Goal: Task Accomplishment & Management: Manage account settings

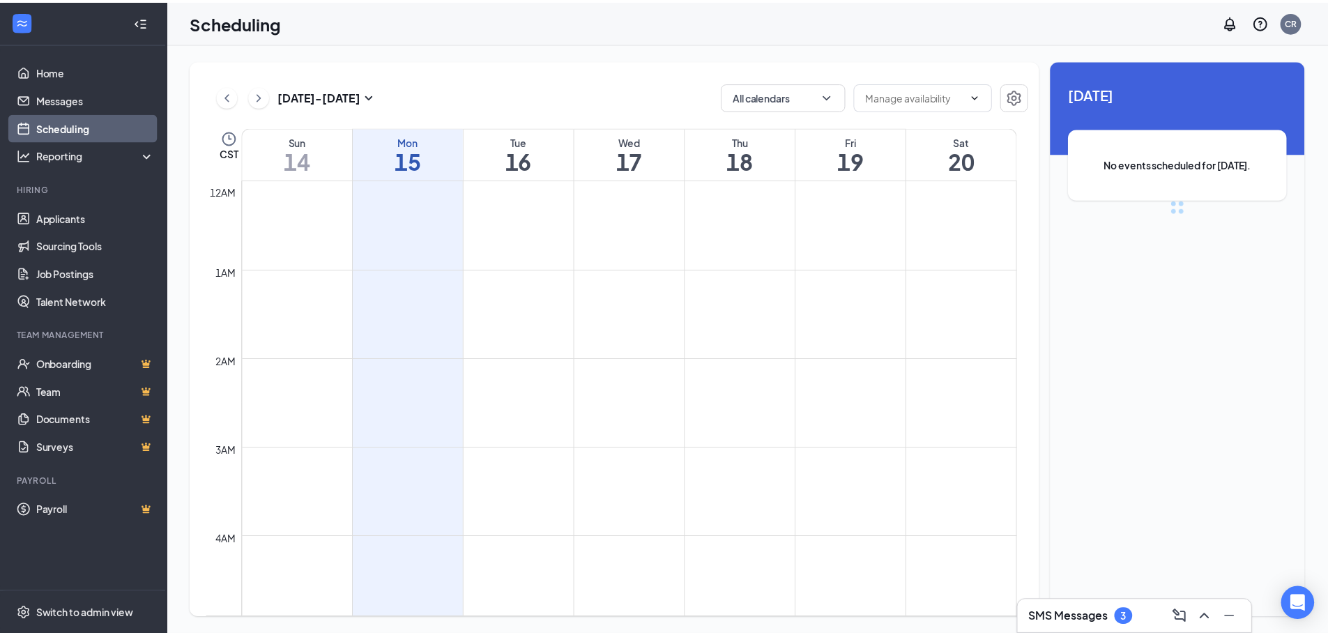
scroll to position [685, 0]
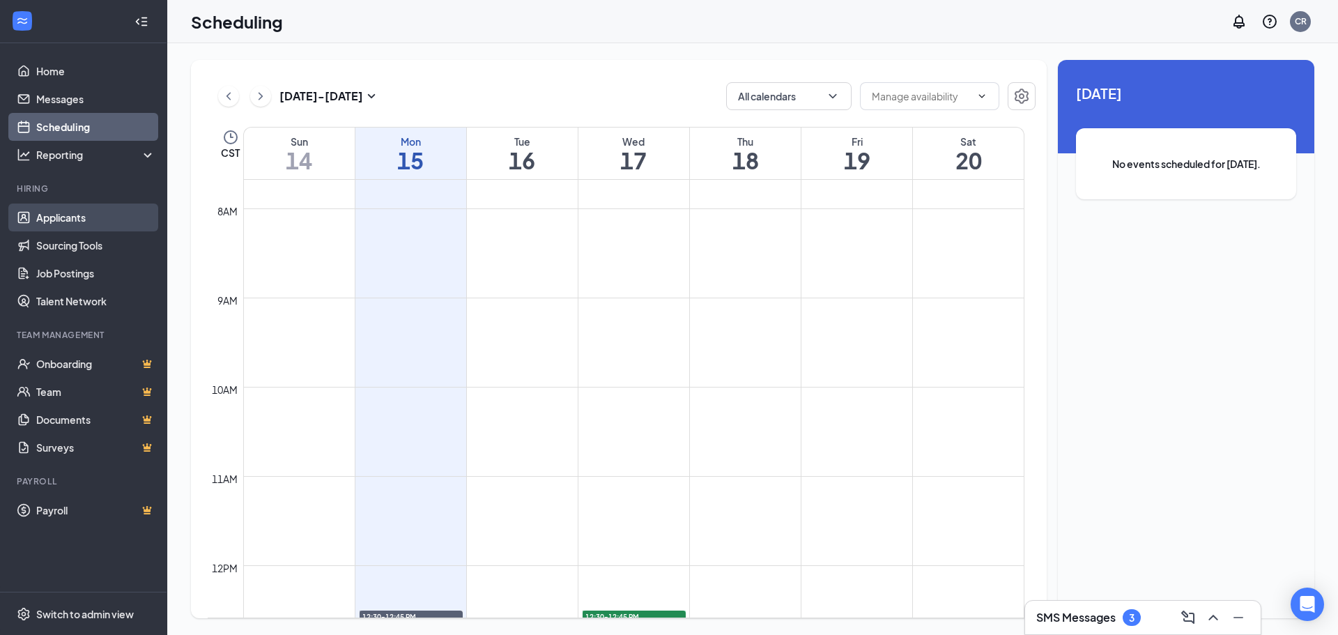
click at [100, 224] on link "Applicants" at bounding box center [95, 218] width 119 height 28
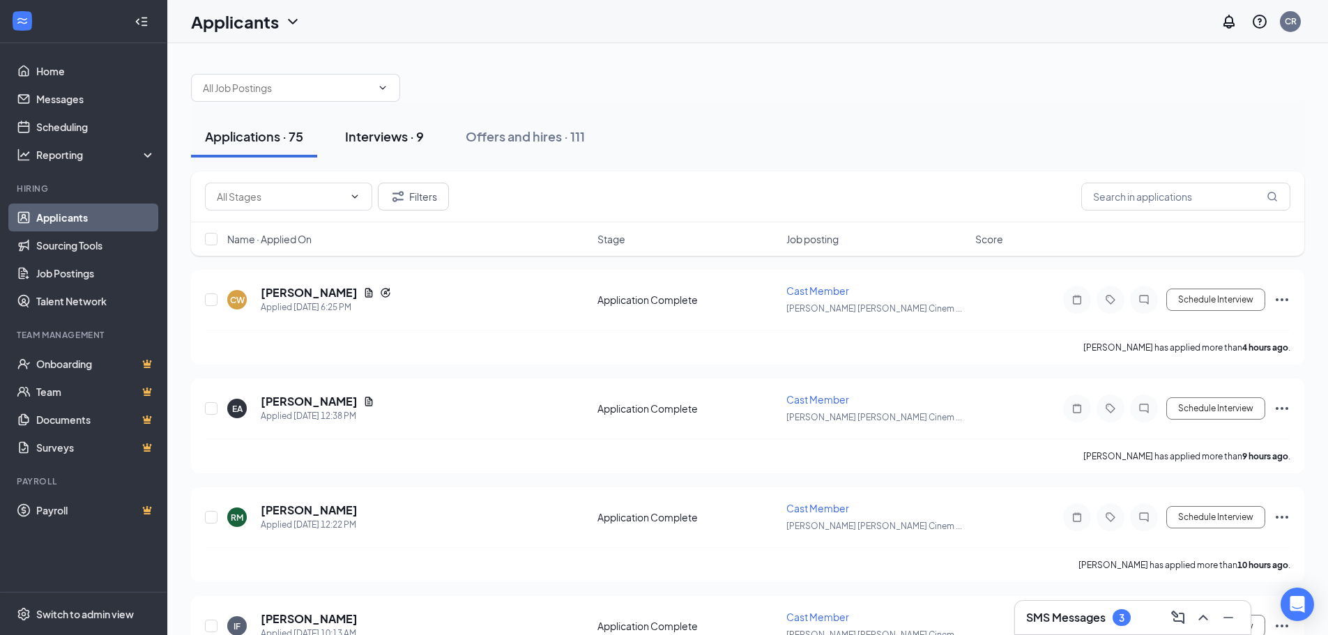
click at [355, 132] on div "Interviews · 9" at bounding box center [384, 136] width 79 height 17
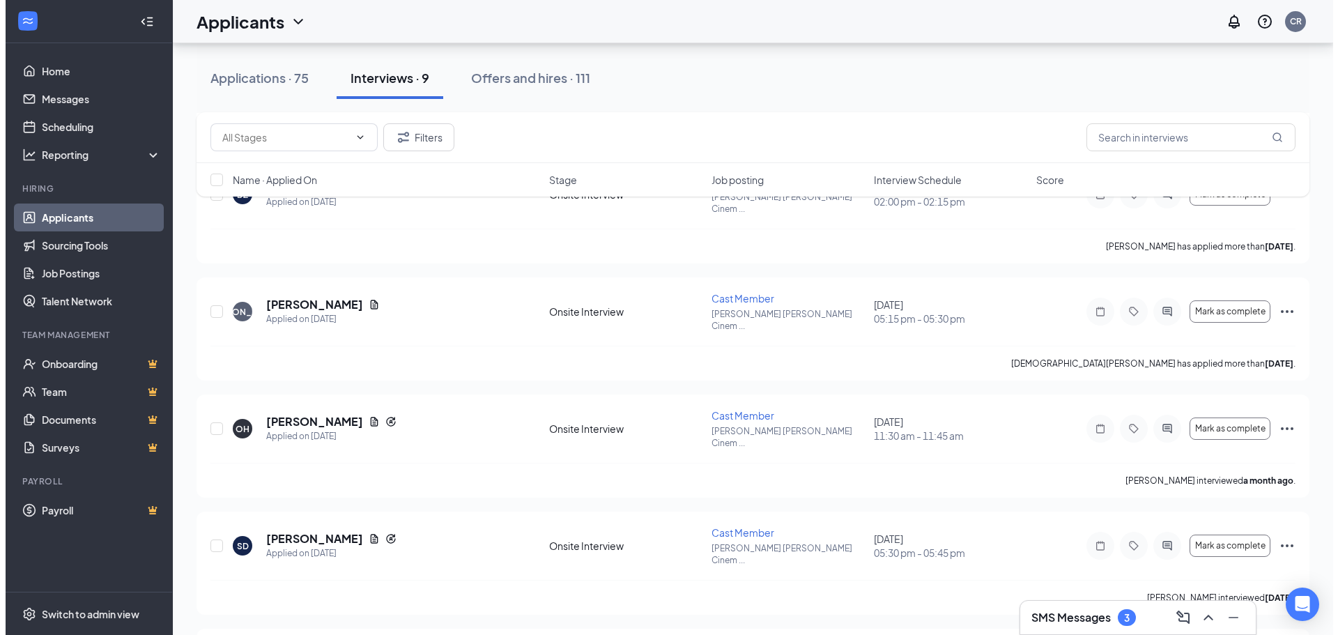
scroll to position [312, 0]
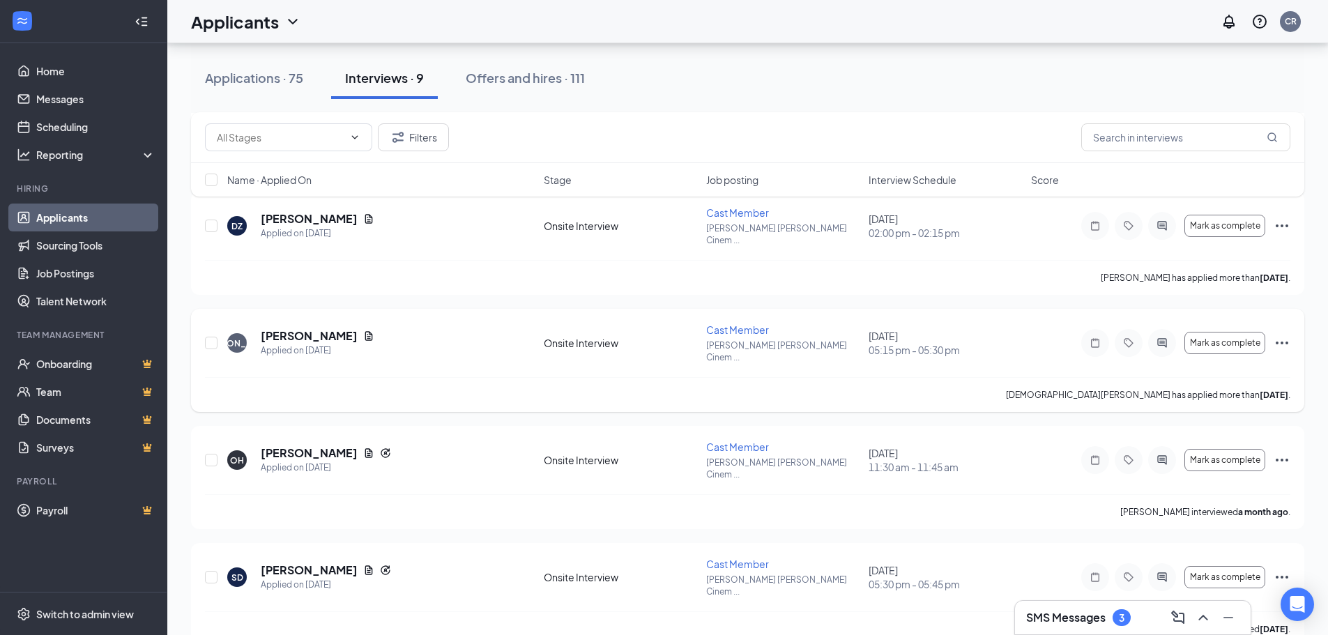
click at [1280, 335] on icon "Ellipses" at bounding box center [1281, 343] width 17 height 17
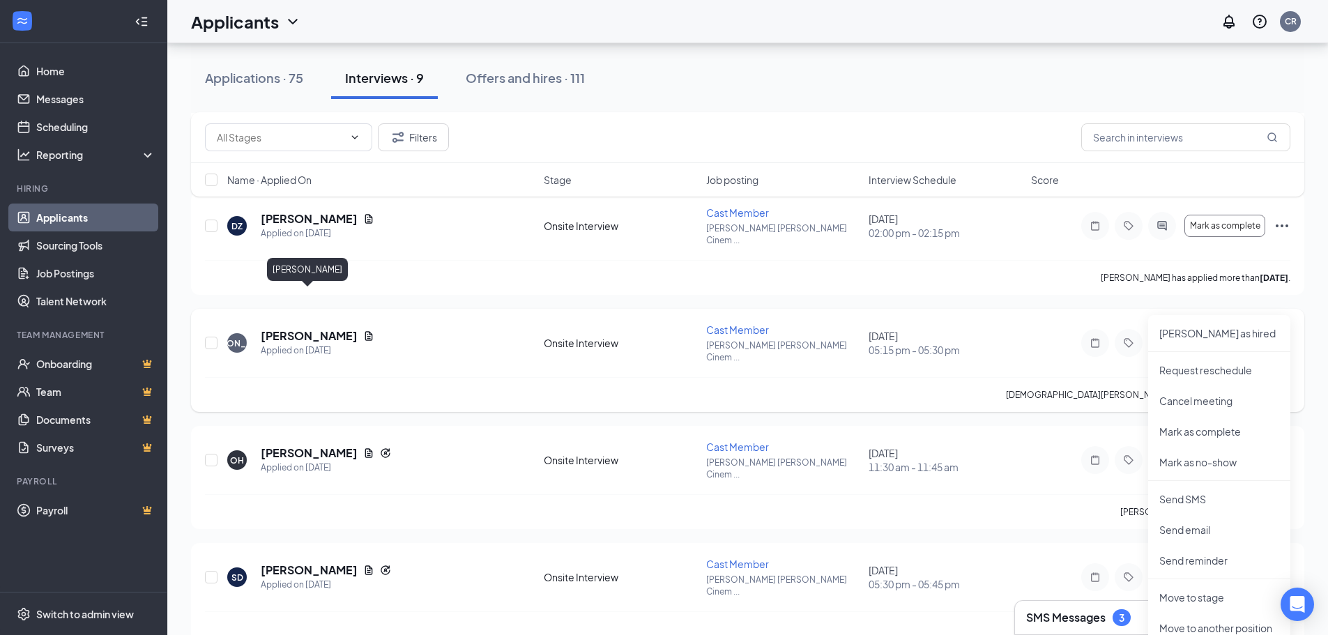
click at [320, 328] on h5 "[PERSON_NAME]" at bounding box center [309, 335] width 97 height 15
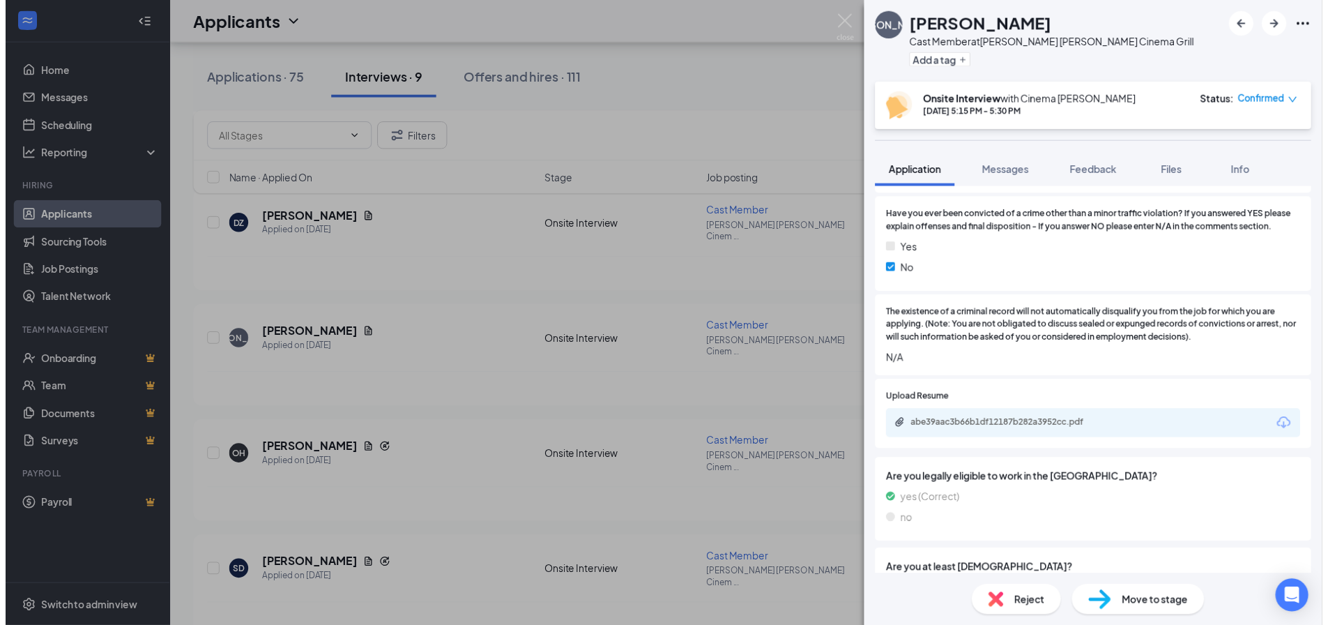
scroll to position [1525, 0]
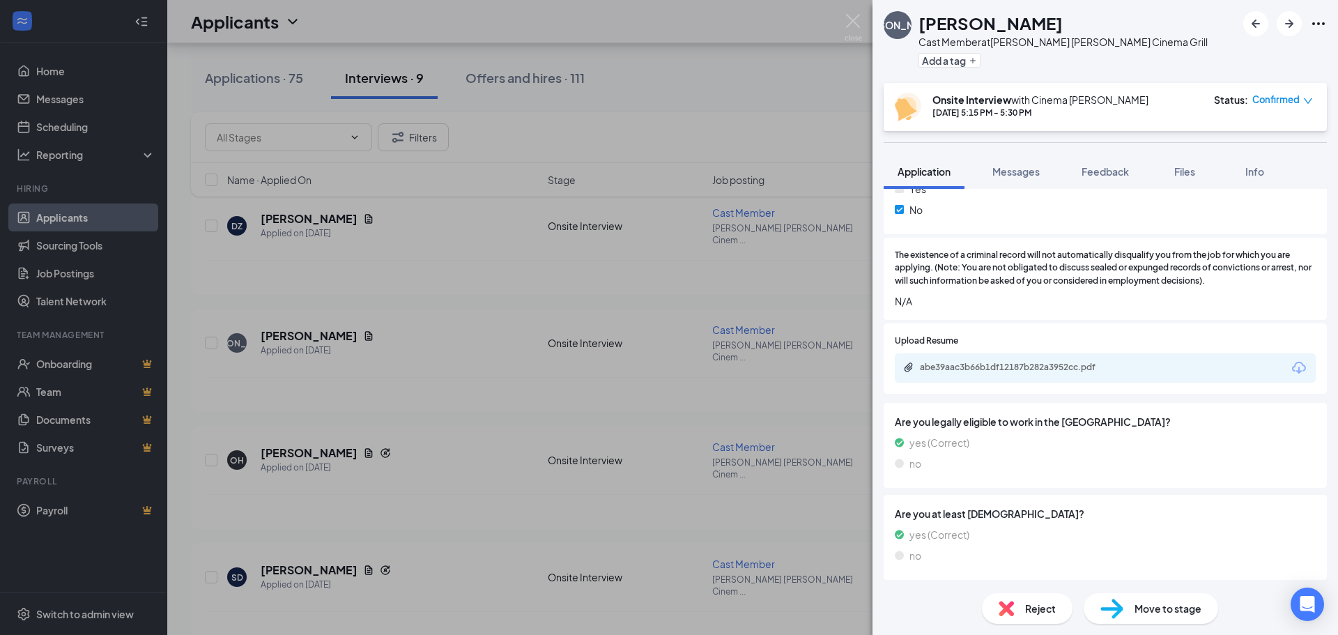
click at [705, 79] on div "JA [DEMOGRAPHIC_DATA][PERSON_NAME] Cast Member at [PERSON_NAME][GEOGRAPHIC_DATA…" at bounding box center [669, 317] width 1338 height 635
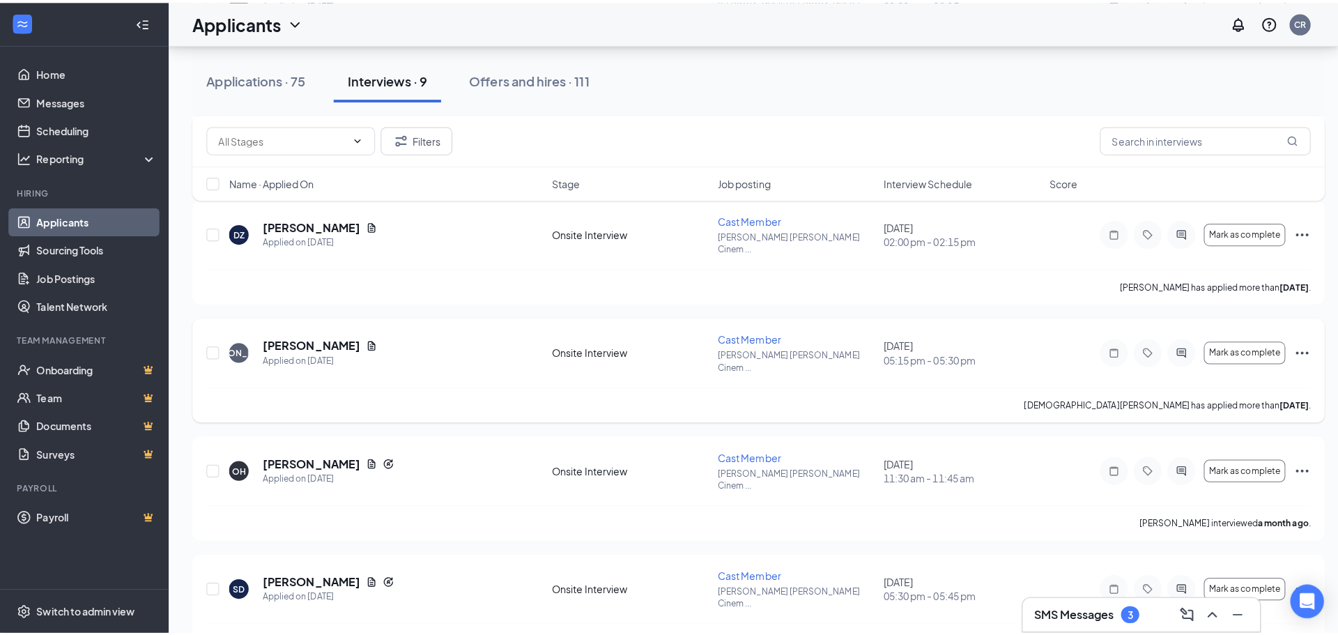
scroll to position [243, 0]
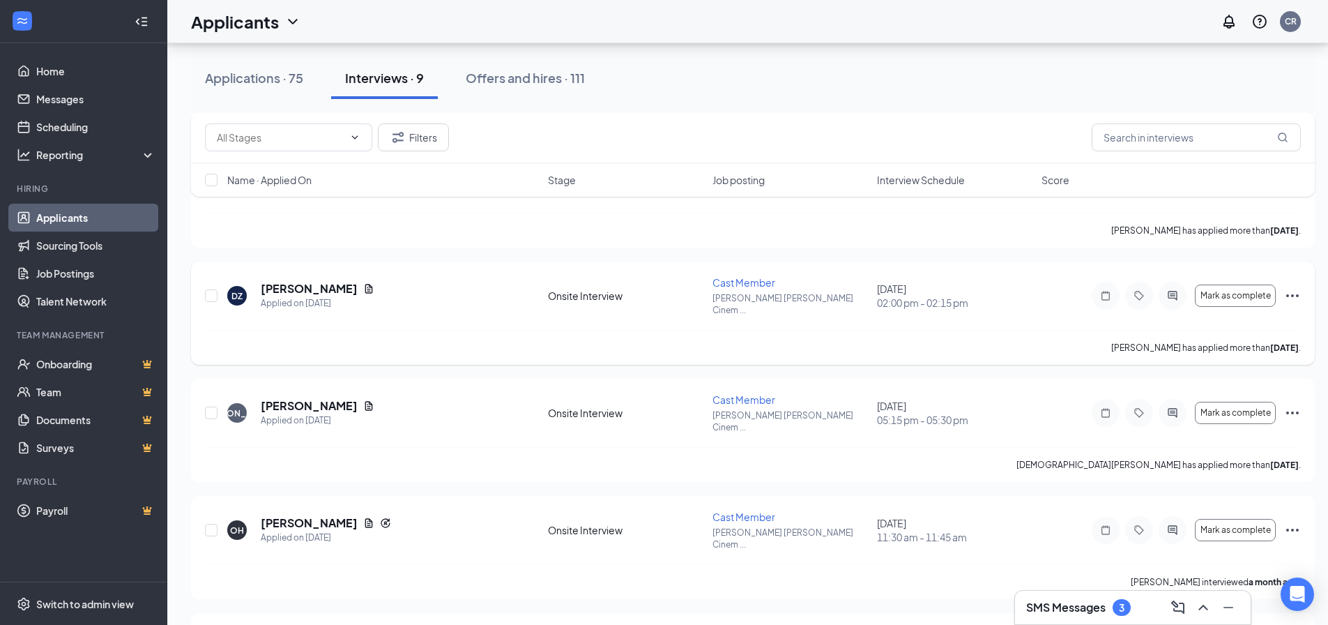
click at [327, 281] on div "[PERSON_NAME]" at bounding box center [318, 288] width 114 height 15
click at [363, 283] on icon "Document" at bounding box center [368, 288] width 11 height 11
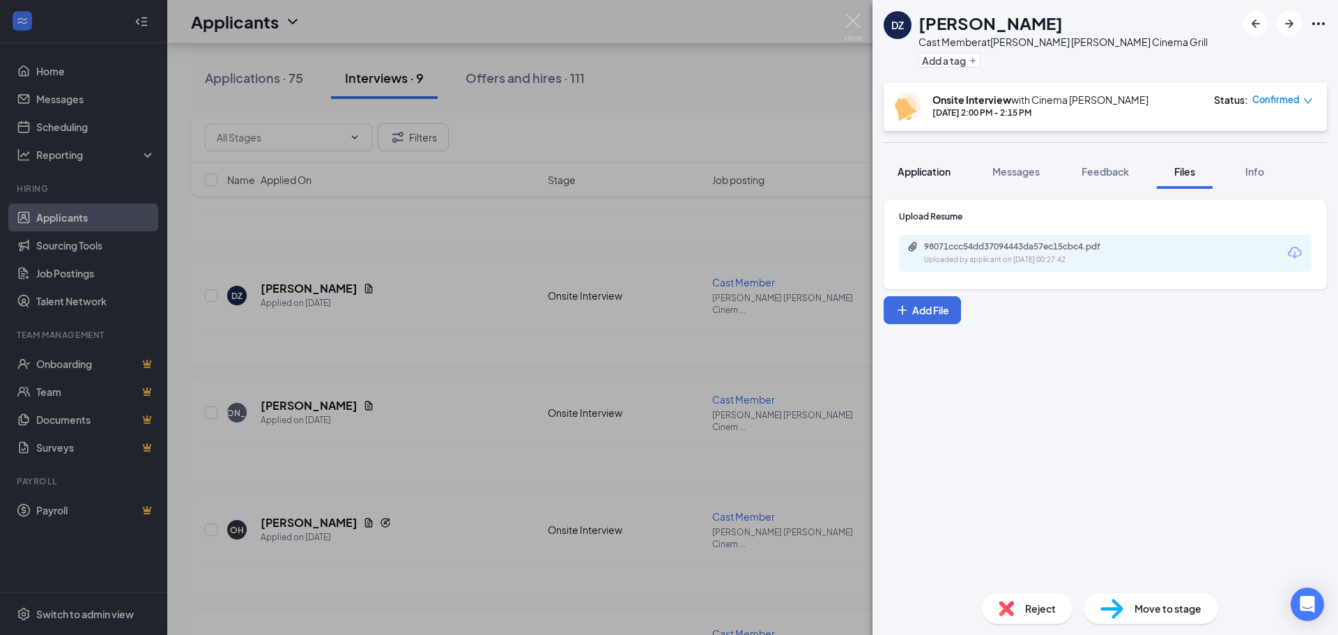
click at [937, 175] on span "Application" at bounding box center [924, 171] width 53 height 13
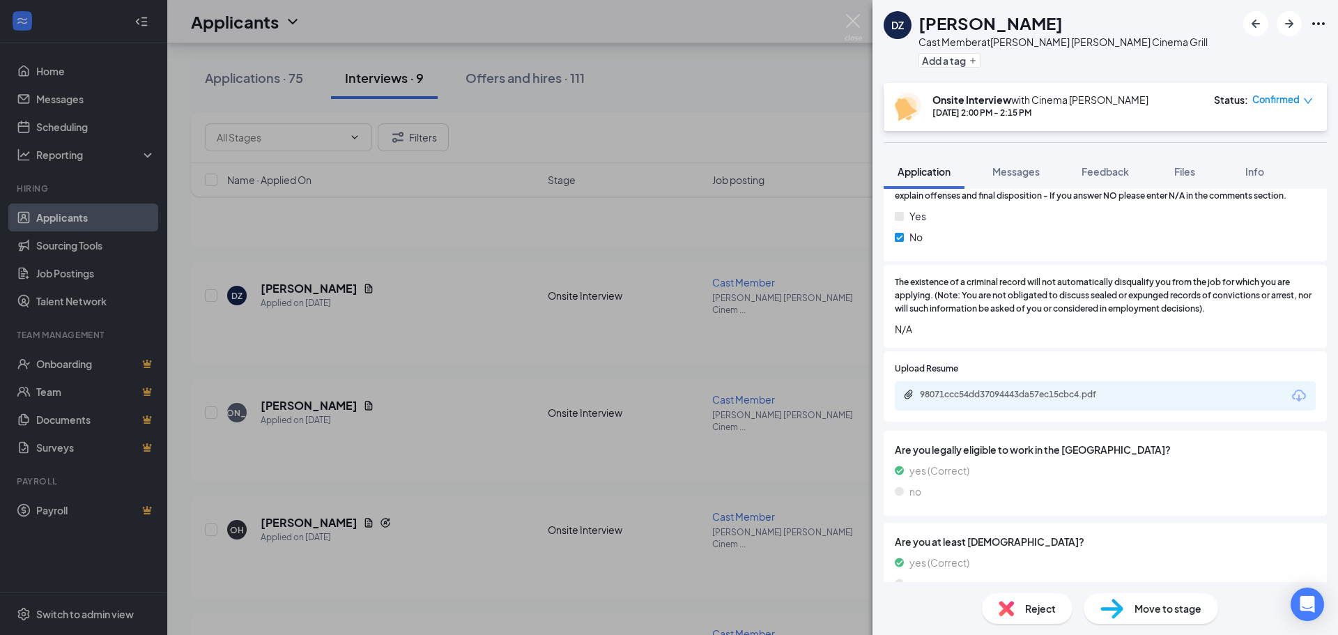
scroll to position [1517, 0]
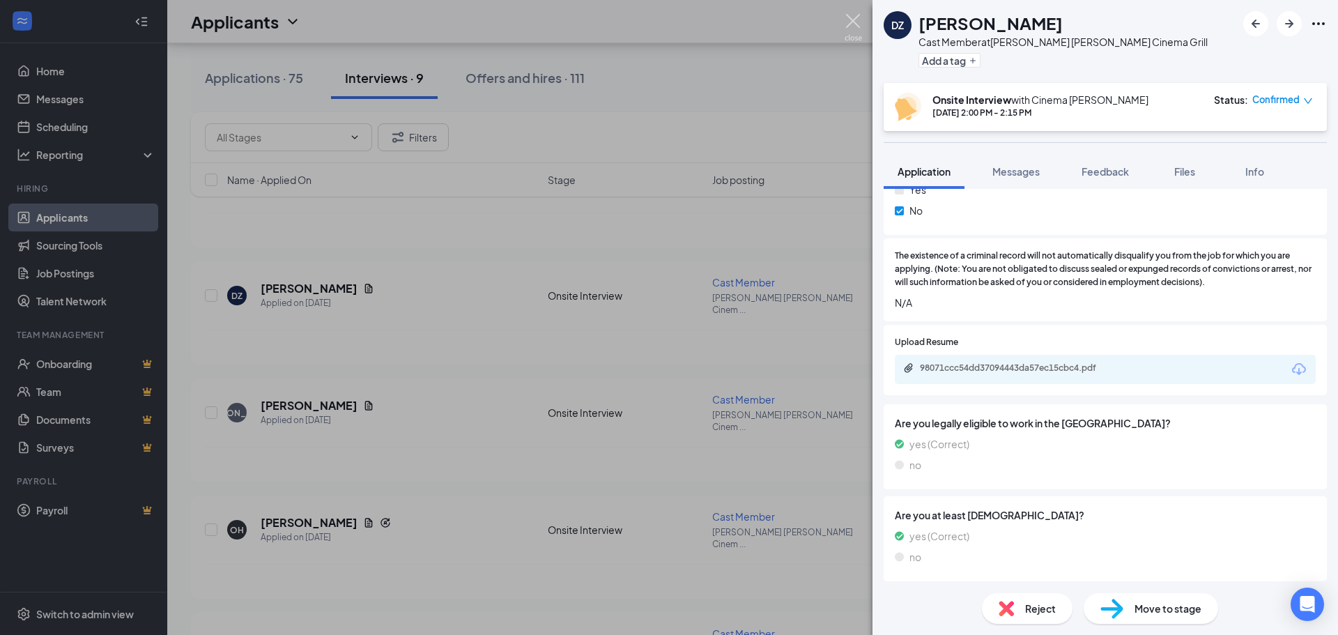
click at [850, 24] on img at bounding box center [853, 27] width 17 height 27
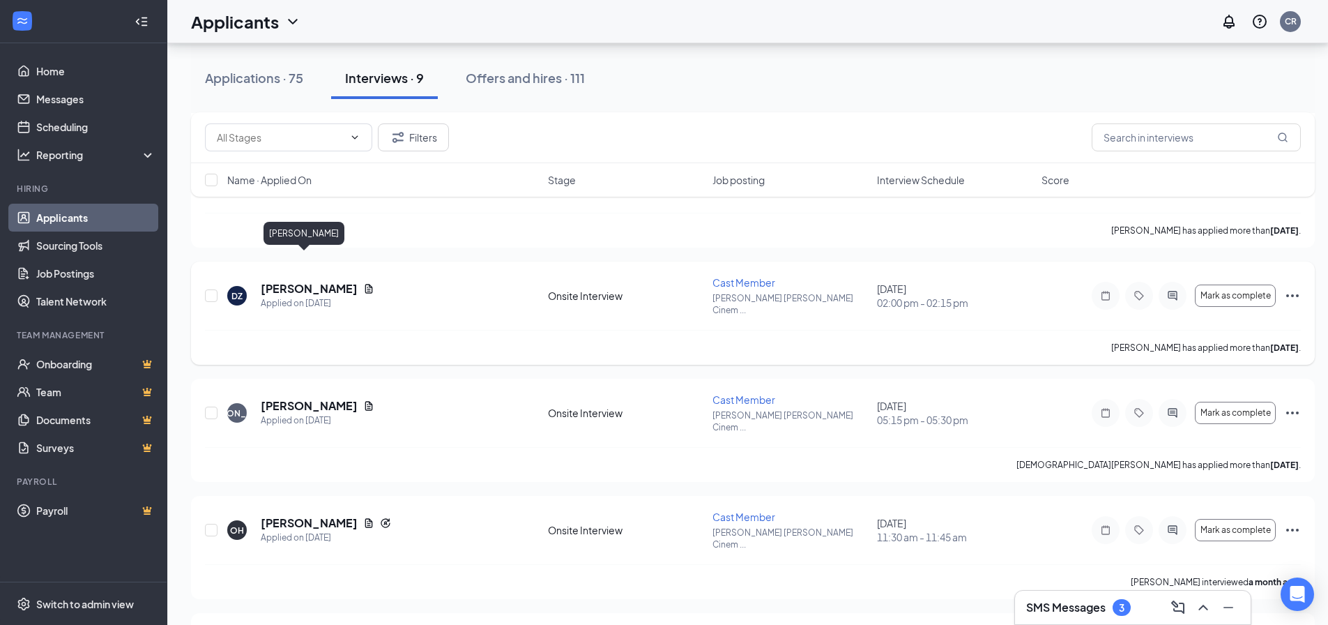
click at [312, 281] on h5 "[PERSON_NAME]" at bounding box center [309, 288] width 97 height 15
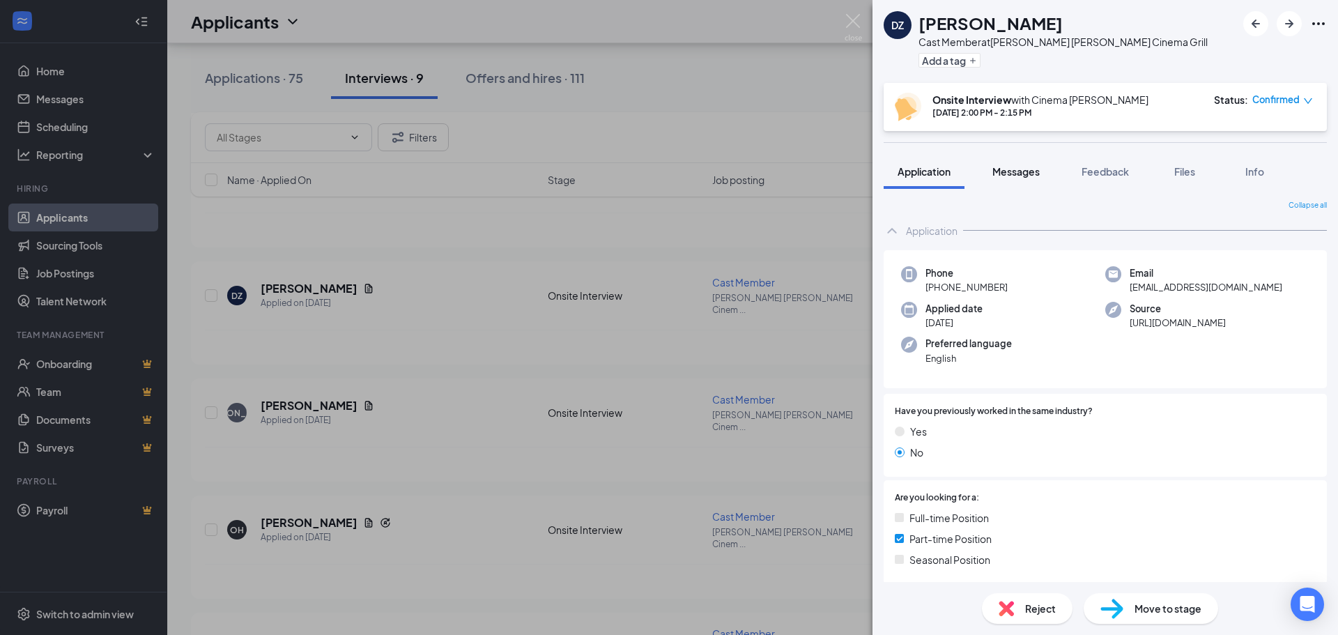
click at [1015, 178] on div "Messages" at bounding box center [1016, 171] width 47 height 14
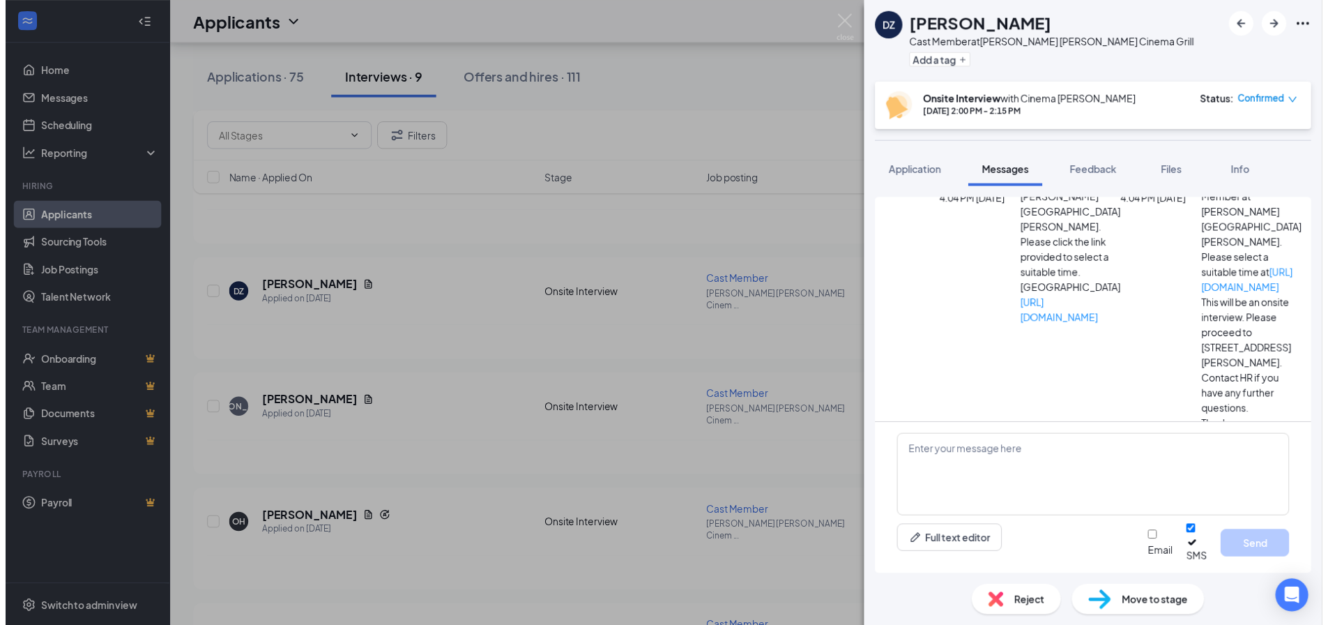
scroll to position [104, 0]
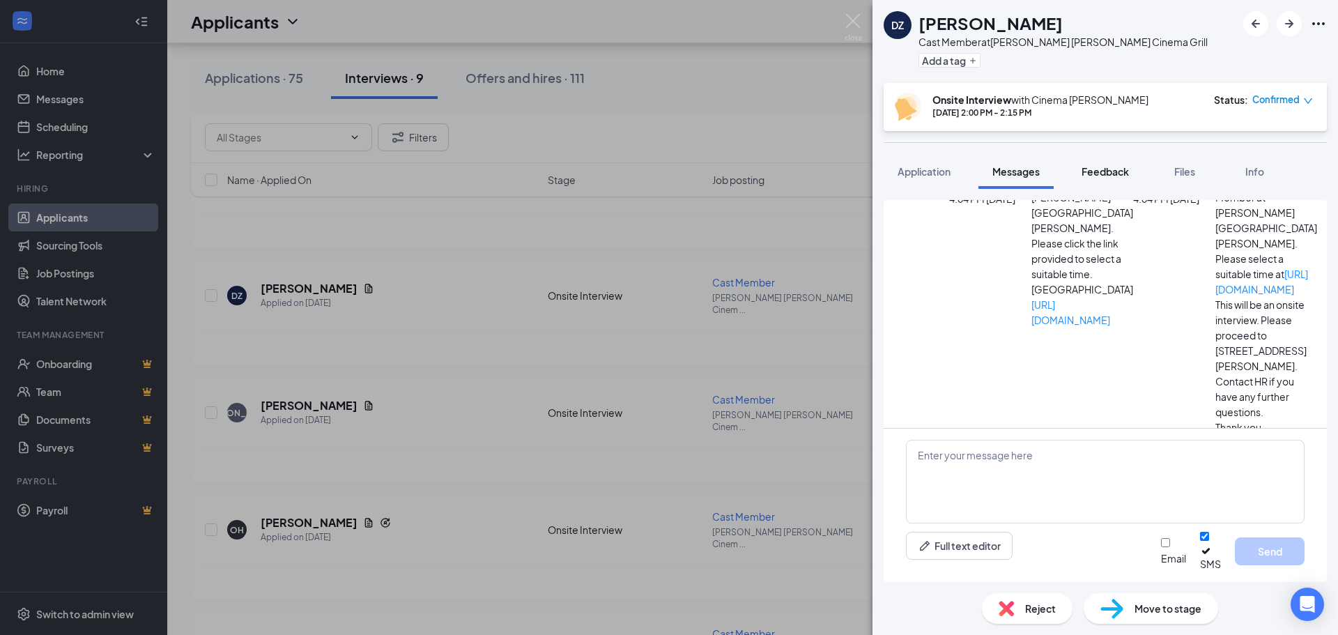
click at [1094, 183] on button "Feedback" at bounding box center [1105, 171] width 75 height 35
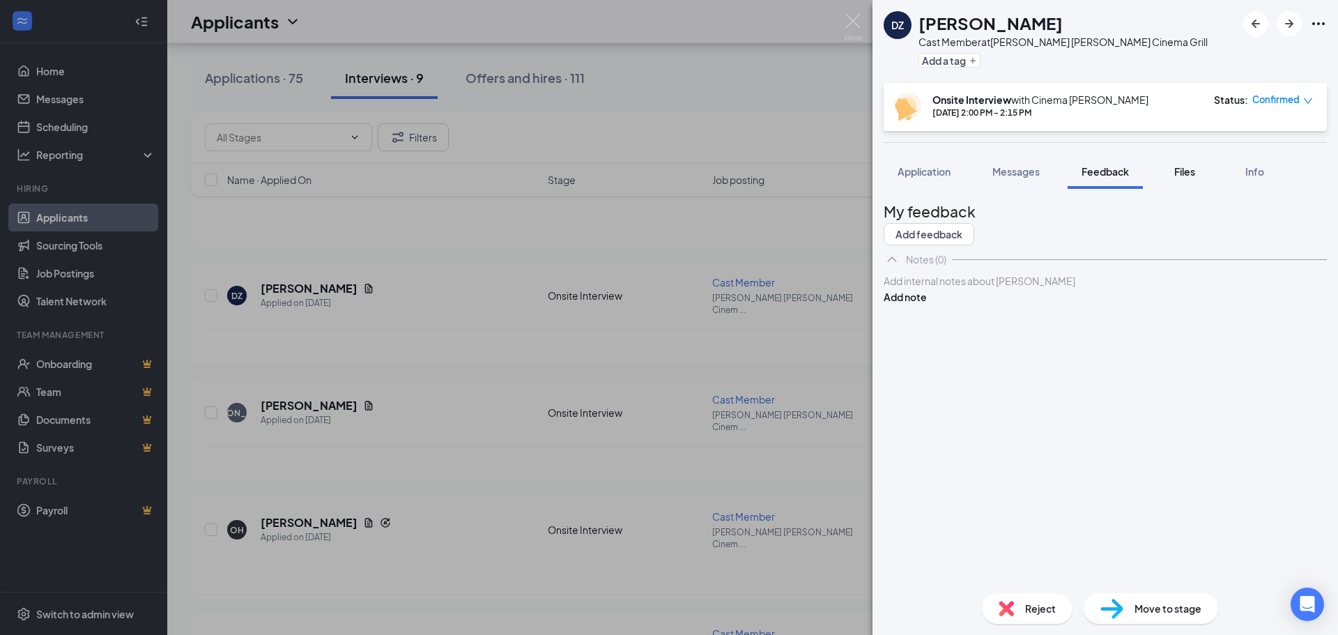
click at [1170, 173] on button "Files" at bounding box center [1185, 171] width 56 height 35
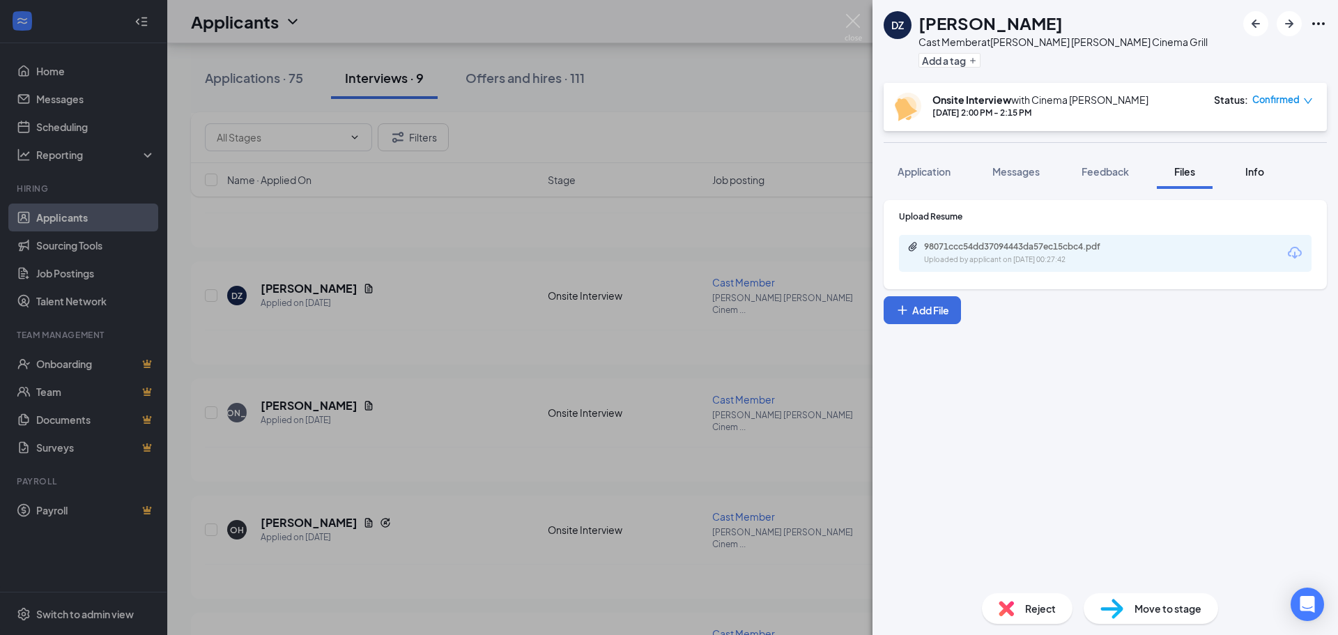
click at [1252, 174] on span "Info" at bounding box center [1255, 171] width 19 height 13
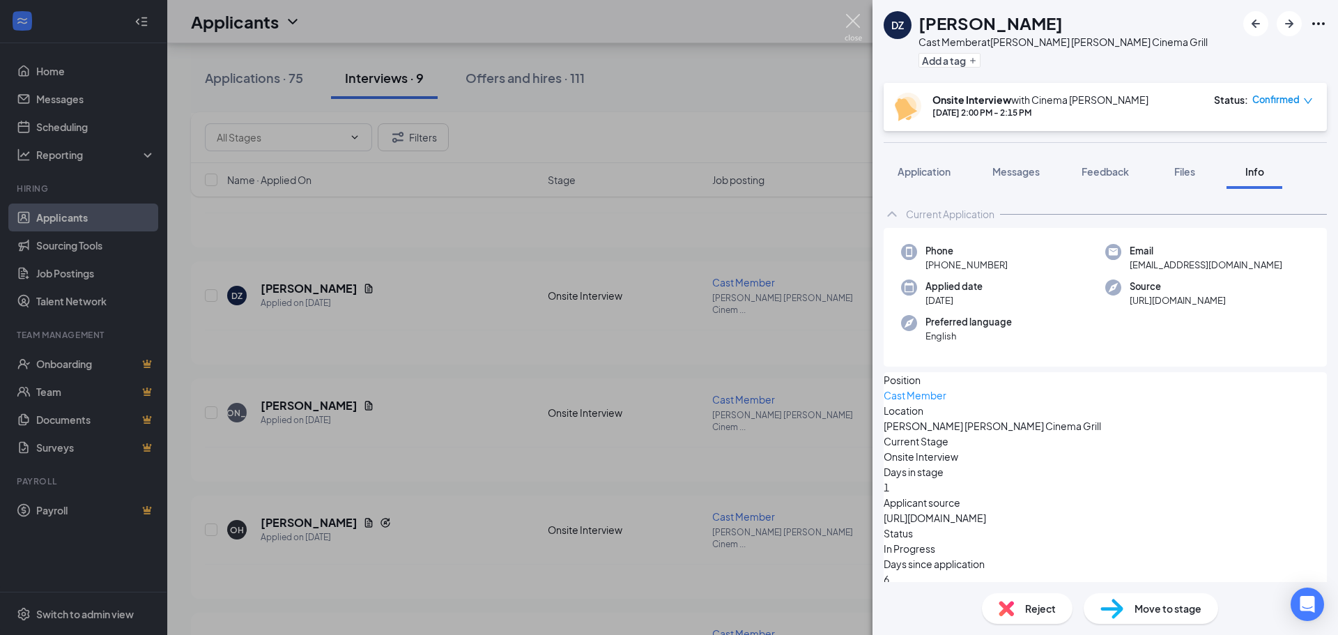
click at [855, 24] on img at bounding box center [853, 27] width 17 height 27
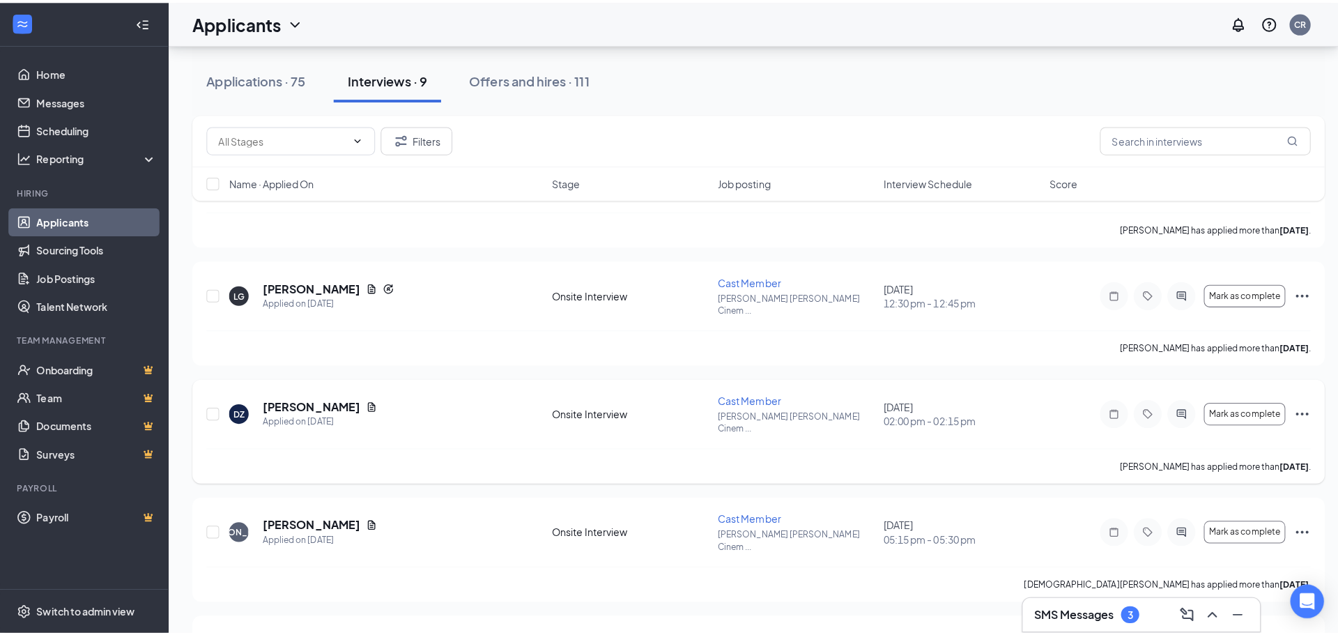
scroll to position [103, 0]
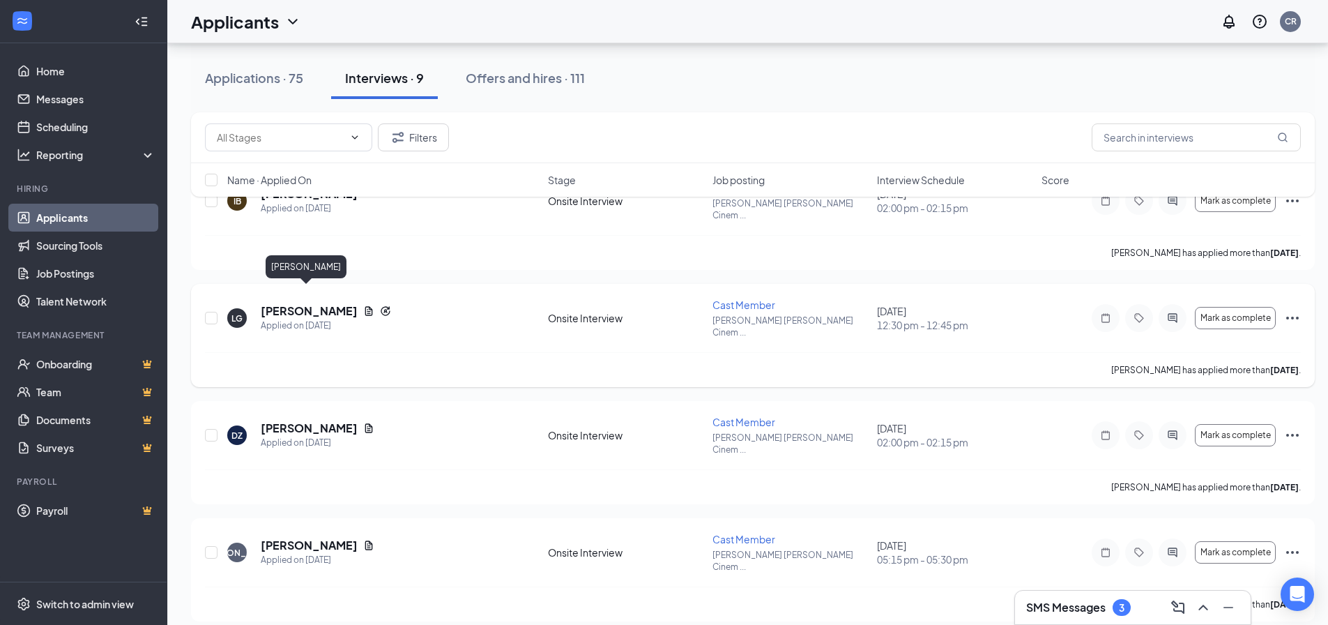
click at [309, 303] on h5 "[PERSON_NAME]" at bounding box center [309, 310] width 97 height 15
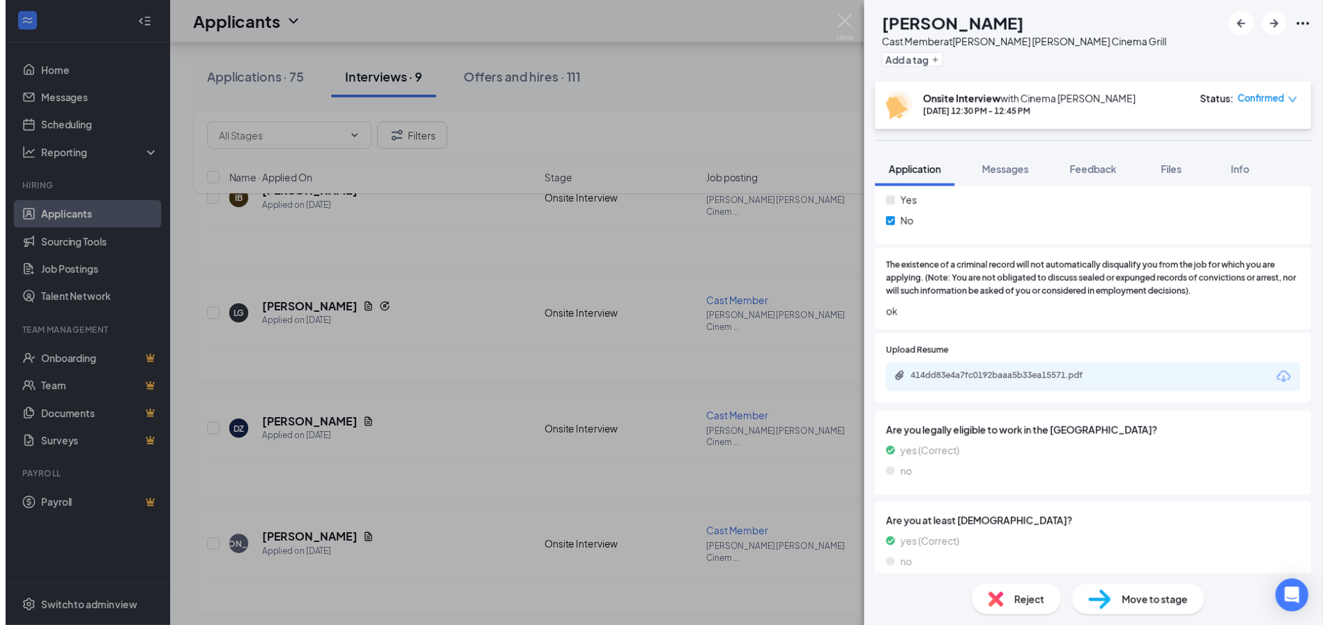
scroll to position [1525, 0]
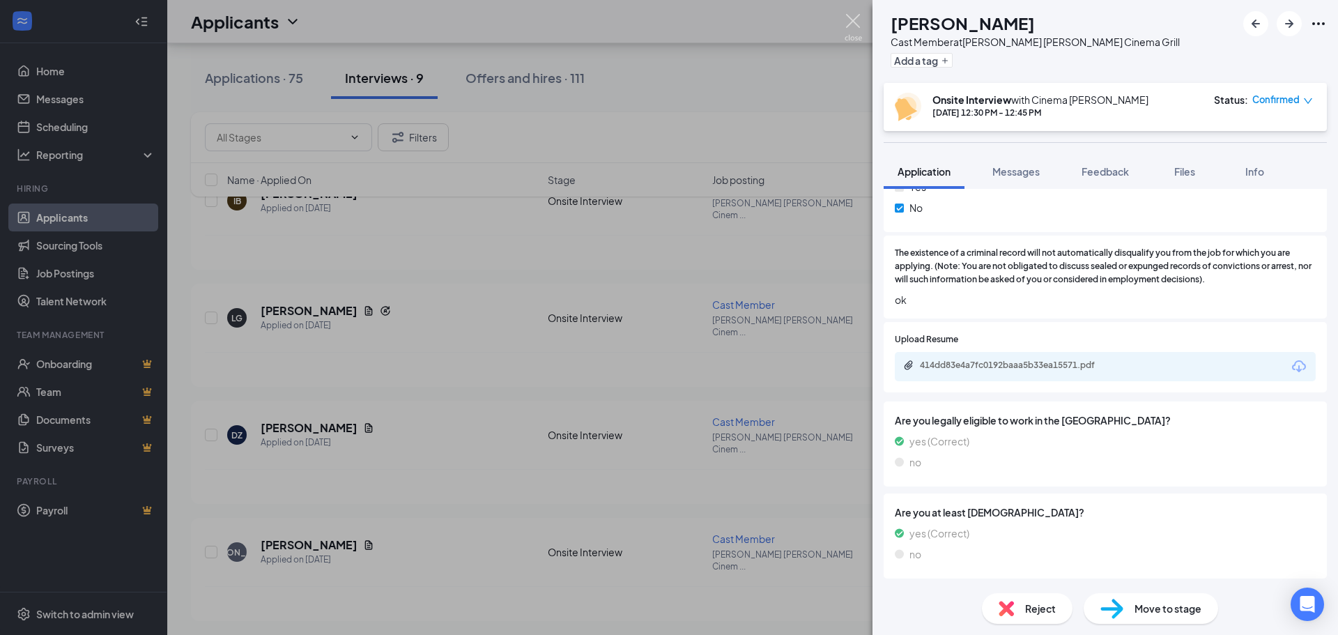
click at [845, 22] on img at bounding box center [853, 27] width 17 height 27
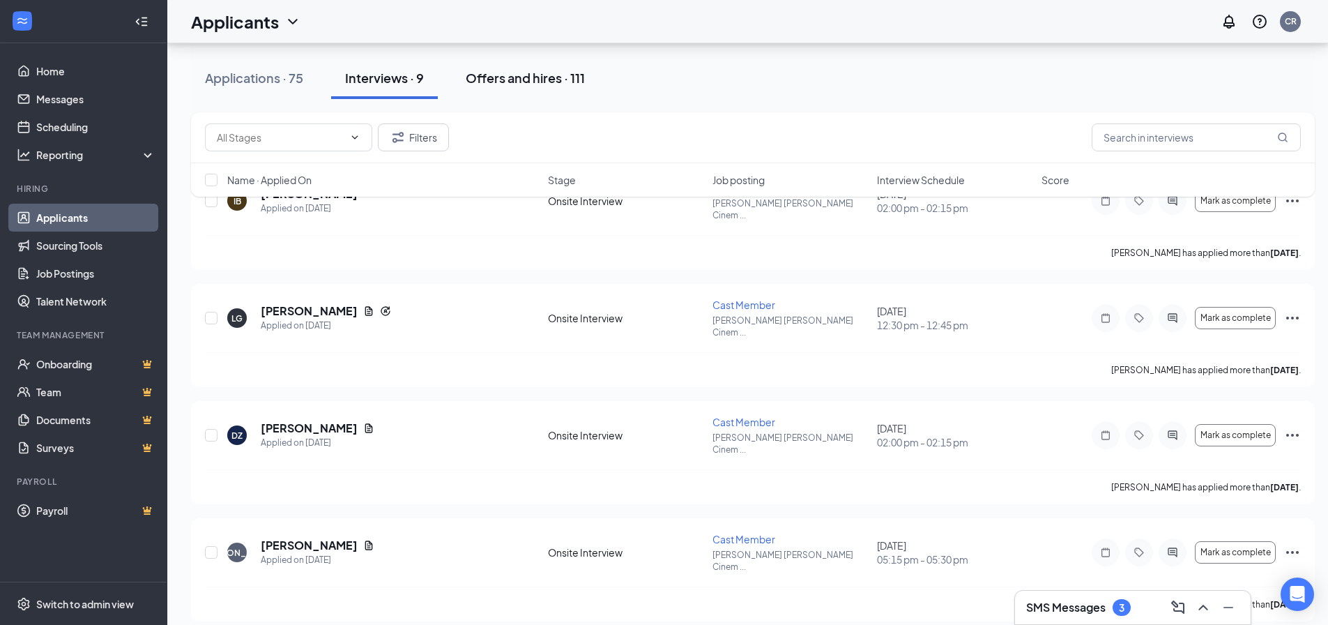
click at [525, 76] on div "Offers and hires · 111" at bounding box center [525, 77] width 119 height 17
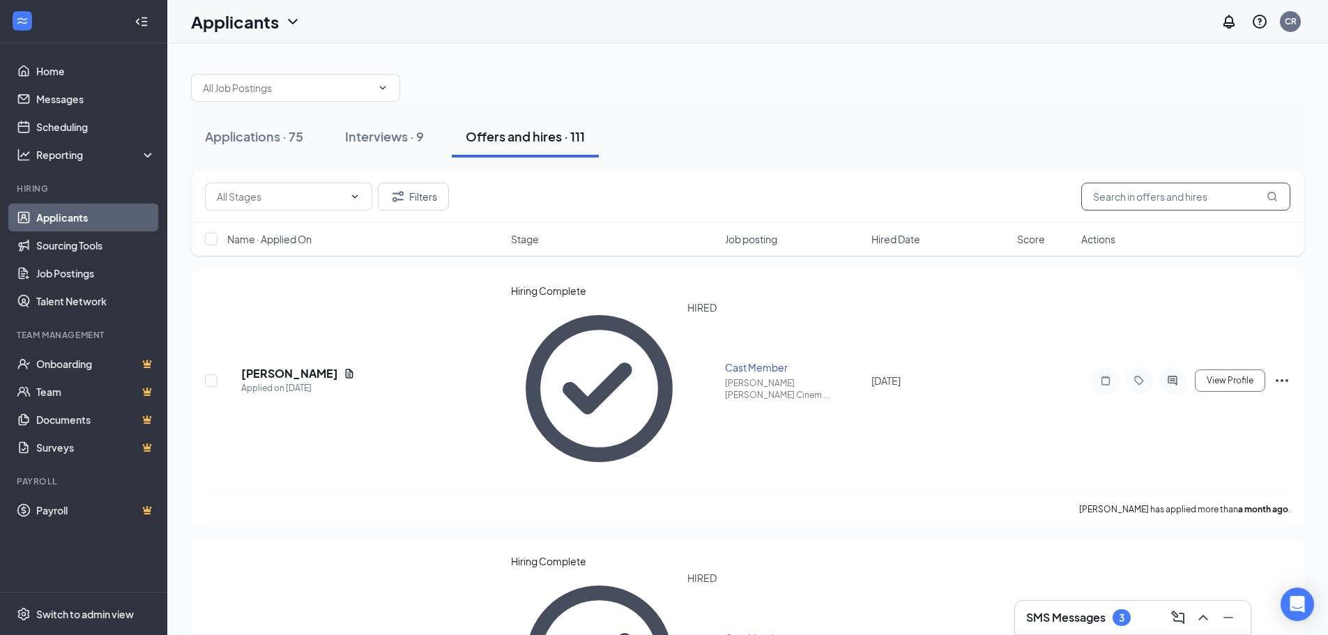
click at [1127, 201] on input "text" at bounding box center [1185, 197] width 209 height 28
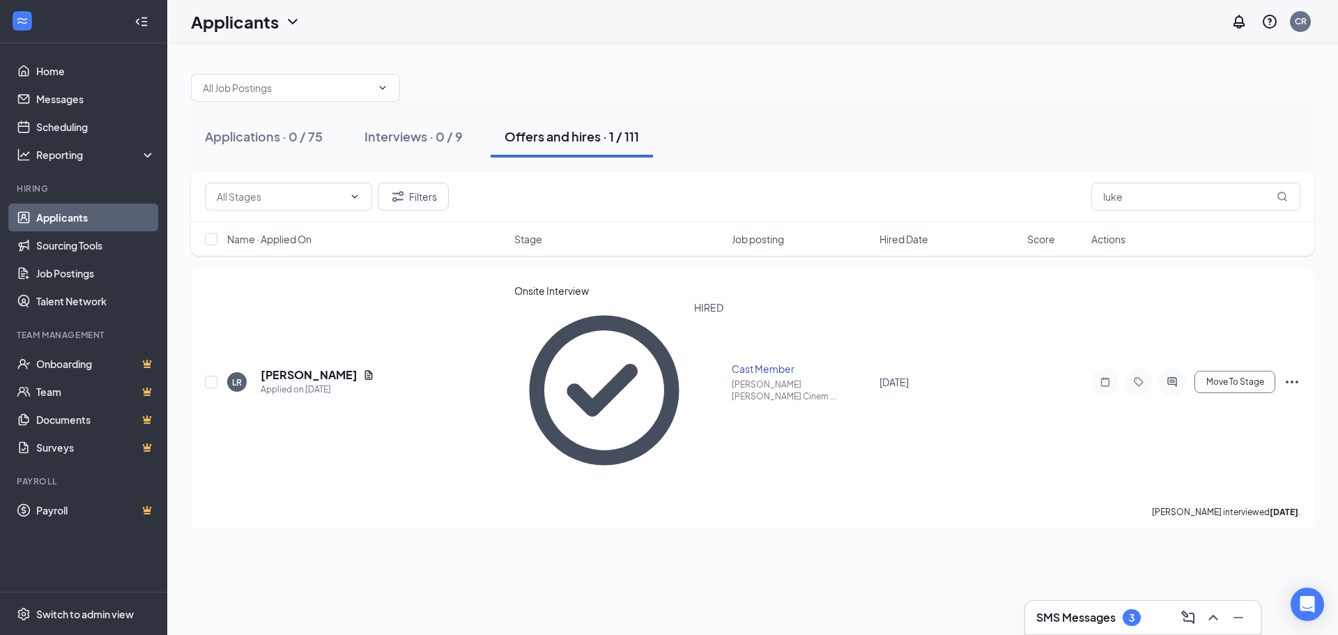
drag, startPoint x: 568, startPoint y: 526, endPoint x: 571, endPoint y: 519, distance: 7.5
click at [569, 525] on div "Applications · 0 / 75 Interviews · 0 / 9 Offers and hires · 1 / 111 Filters [PE…" at bounding box center [752, 339] width 1171 height 592
click at [1154, 194] on input "luke" at bounding box center [1196, 197] width 209 height 28
type input "l"
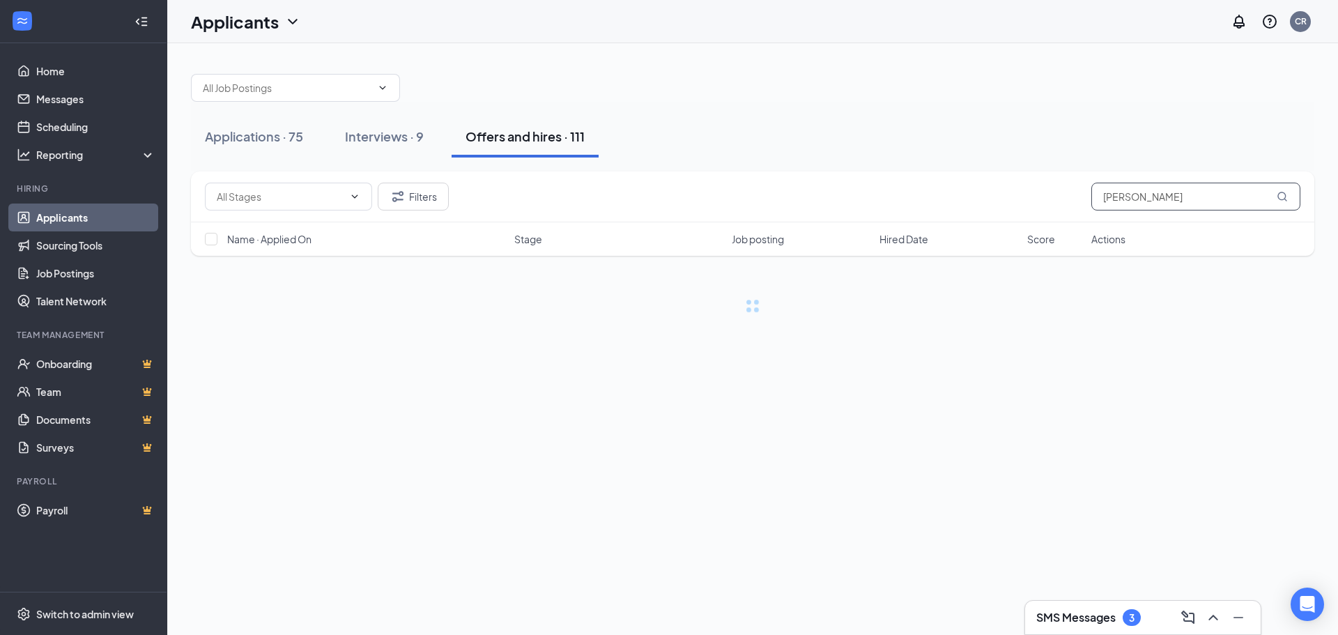
click at [1220, 199] on input "[PERSON_NAME]" at bounding box center [1196, 197] width 209 height 28
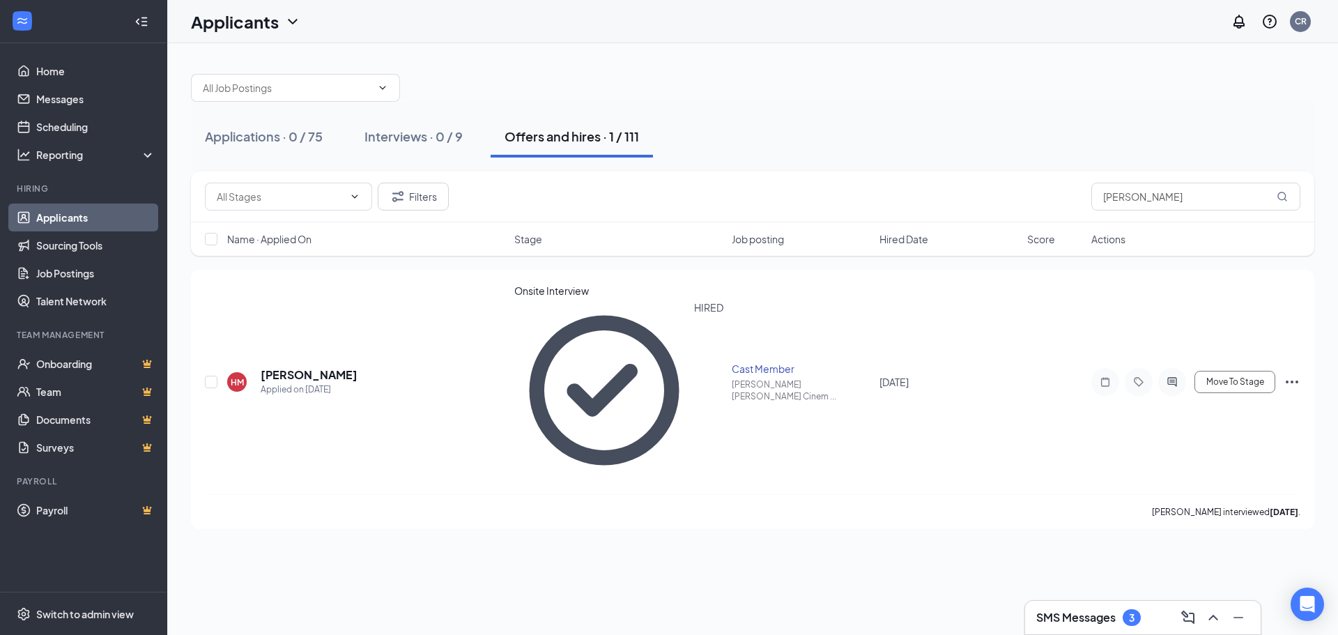
click at [793, 510] on div "Applications · 0 / 75 Interviews · 0 / 9 Offers and hires · 1 / 111 Filters [PE…" at bounding box center [752, 339] width 1171 height 592
click at [580, 461] on div "Applications · 0 / 75 Interviews · 0 / 9 Offers and hires · 1 / 111 Filters [PE…" at bounding box center [752, 339] width 1171 height 592
click at [300, 367] on h5 "[PERSON_NAME]" at bounding box center [309, 374] width 97 height 15
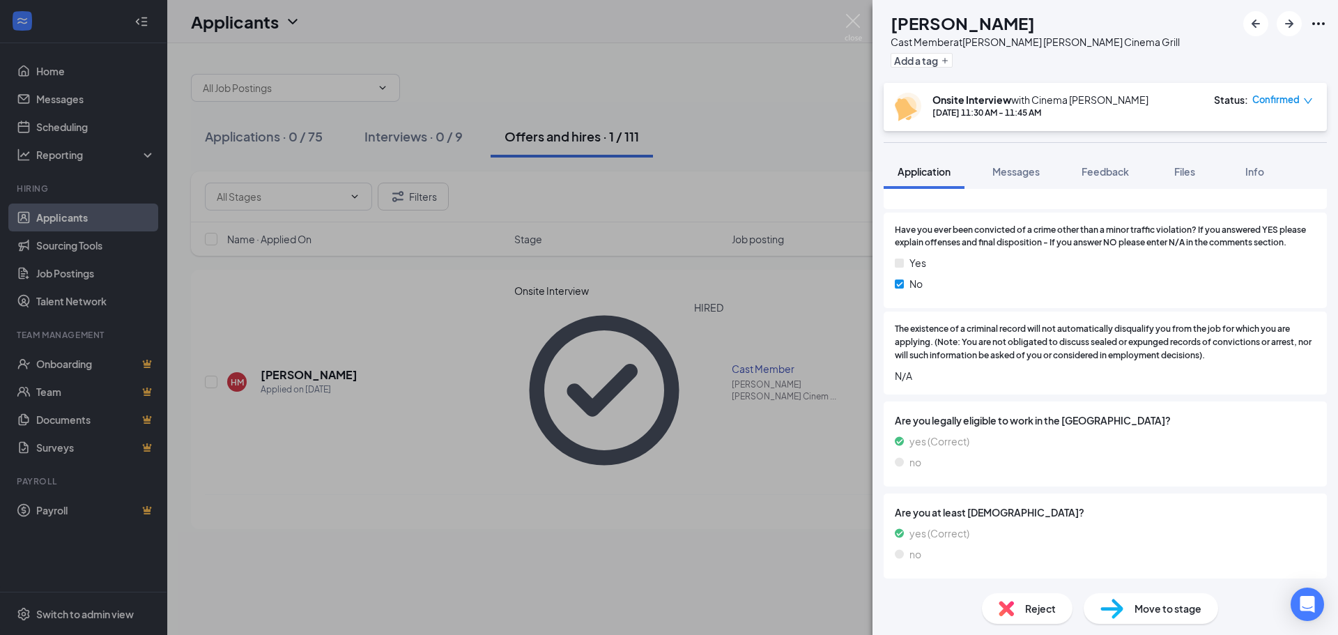
scroll to position [1450, 0]
click at [845, 22] on img at bounding box center [853, 27] width 17 height 27
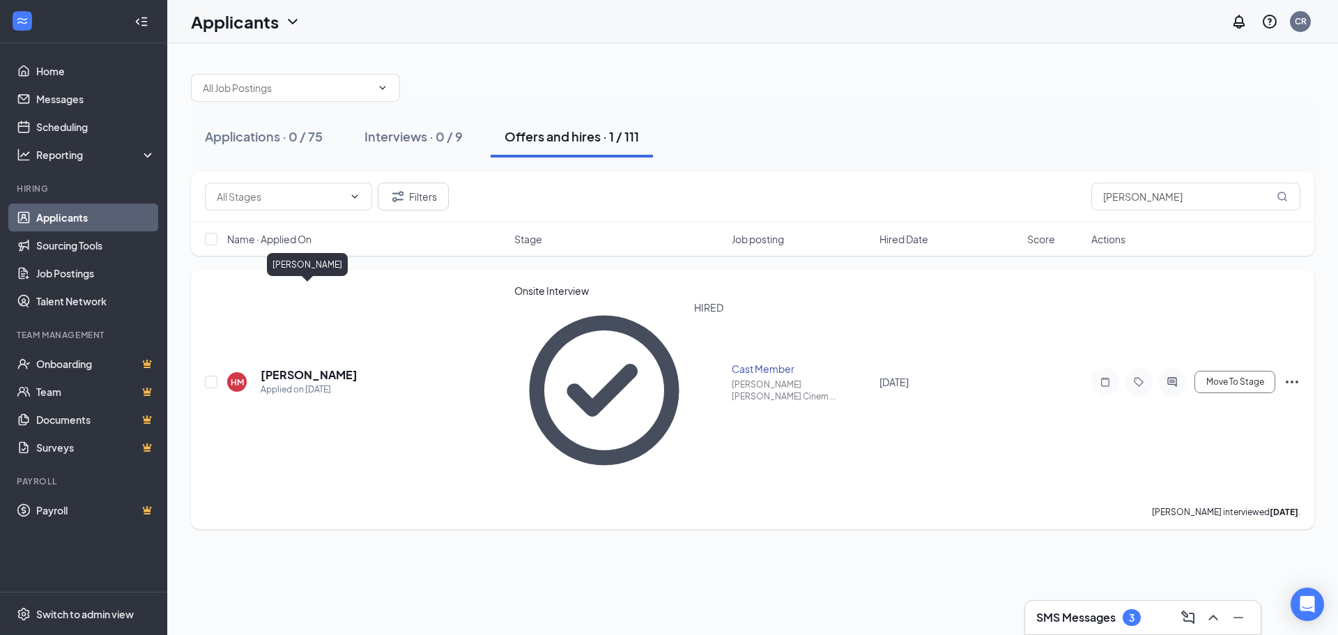
click at [309, 367] on h5 "[PERSON_NAME]" at bounding box center [309, 374] width 97 height 15
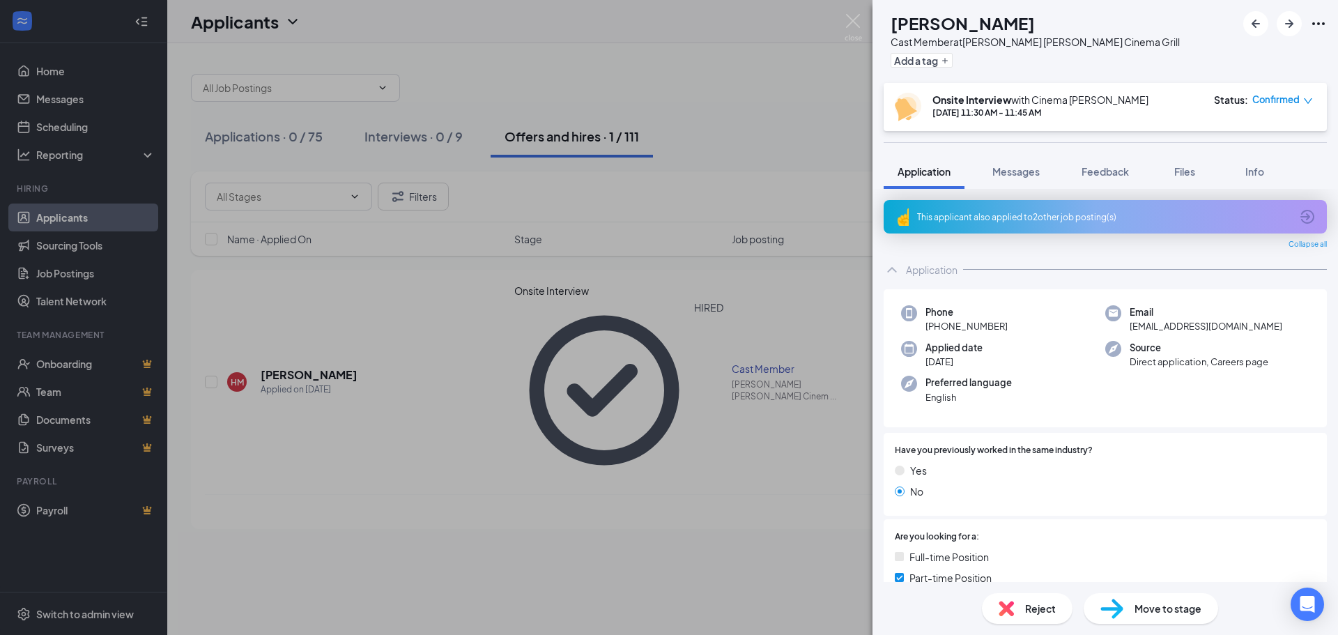
click at [843, 29] on div "HM [PERSON_NAME] Cast Member at [PERSON_NAME][GEOGRAPHIC_DATA][PERSON_NAME] Cin…" at bounding box center [669, 317] width 1338 height 635
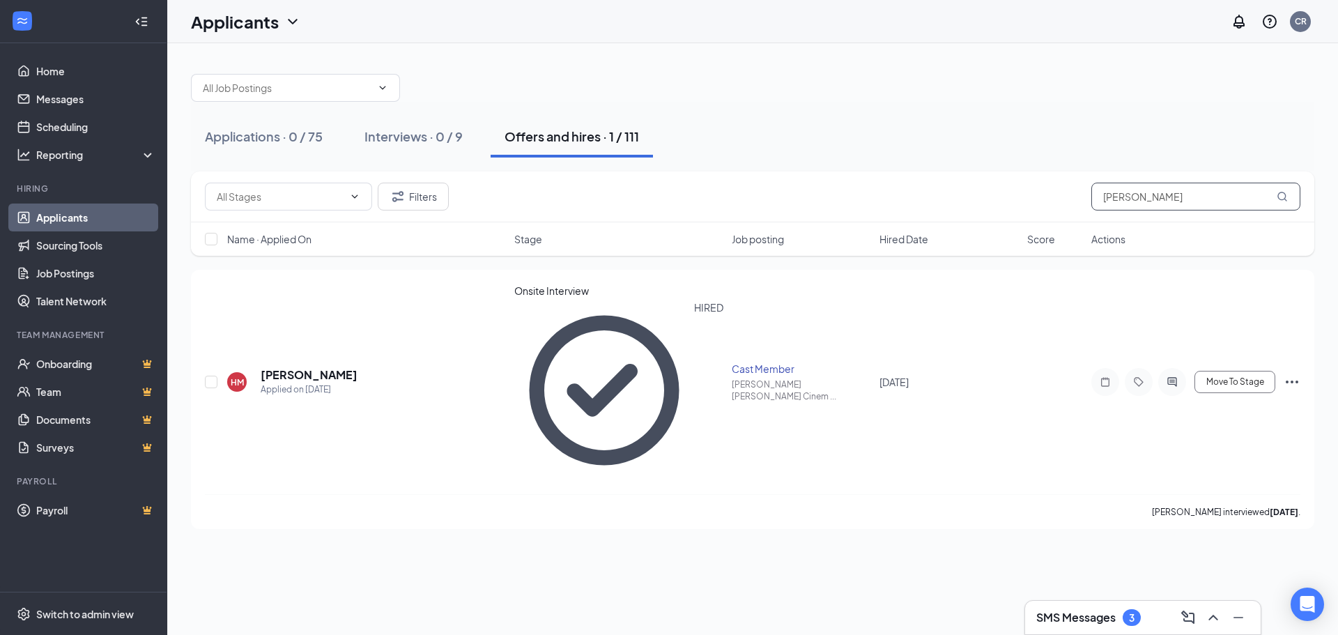
click at [1167, 196] on input "[PERSON_NAME]" at bounding box center [1196, 197] width 209 height 28
type input "h"
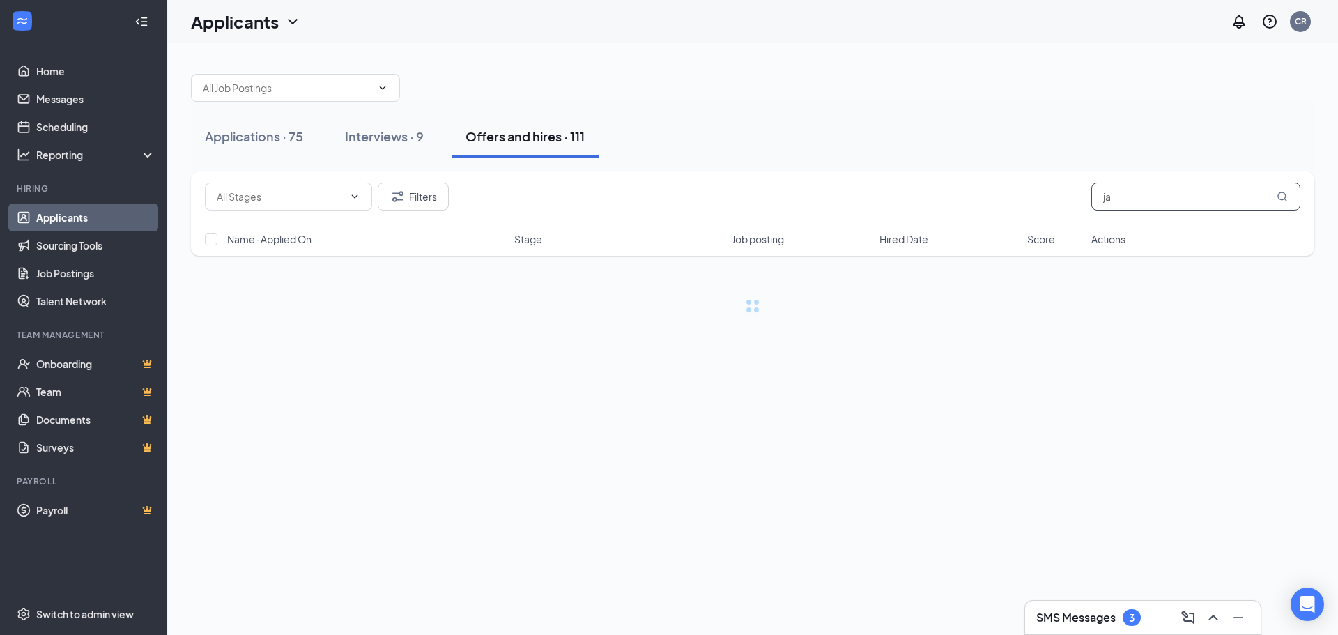
type input "j"
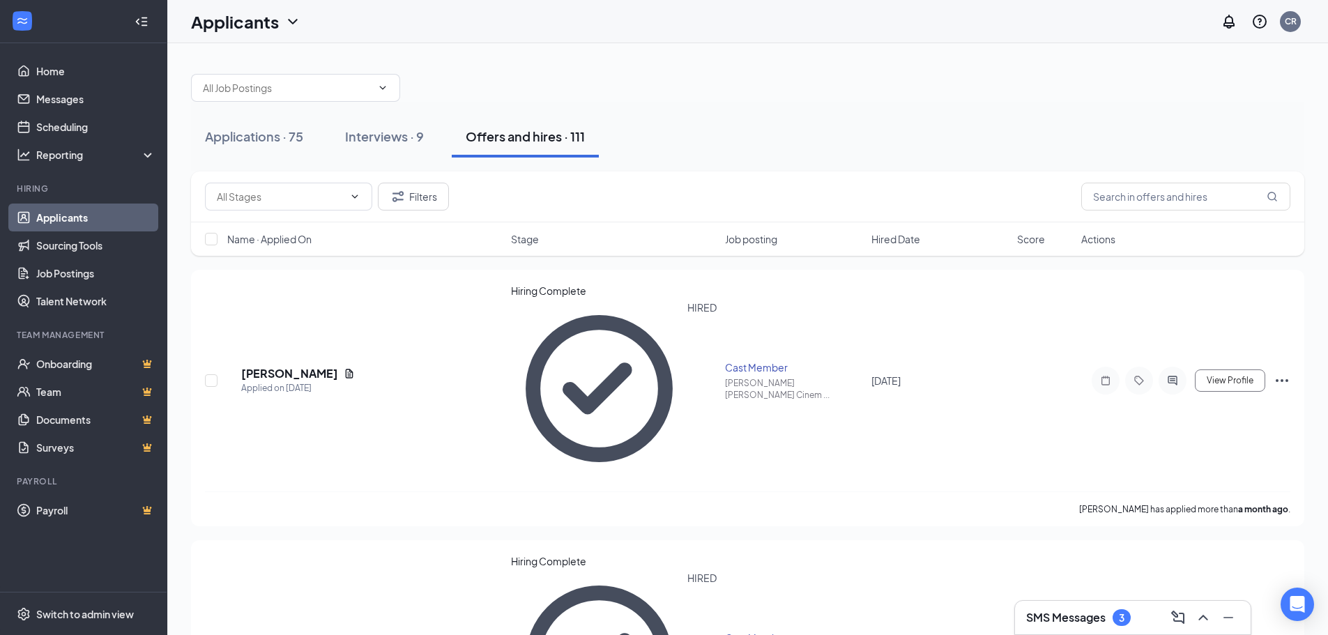
click at [1043, 136] on div "Applications · 75 Interviews · 9 Offers and hires · 111" at bounding box center [747, 137] width 1113 height 42
click at [1105, 198] on input "text" at bounding box center [1185, 197] width 209 height 28
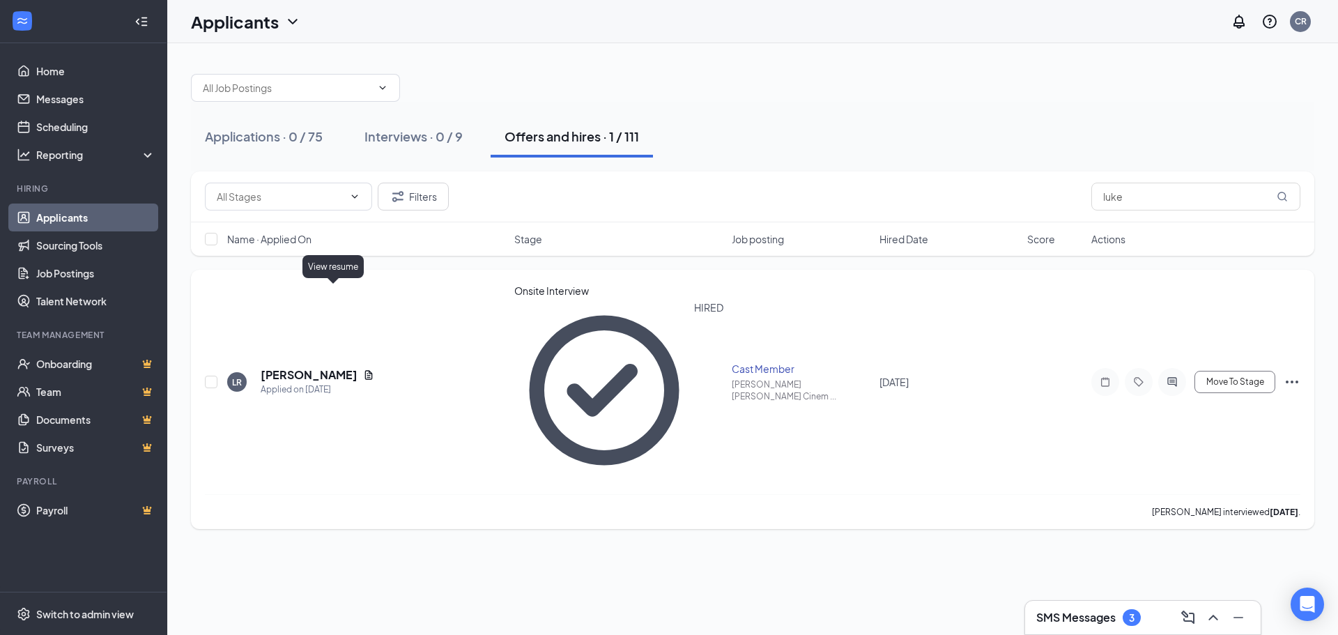
click at [363, 369] on icon "Document" at bounding box center [368, 374] width 11 height 11
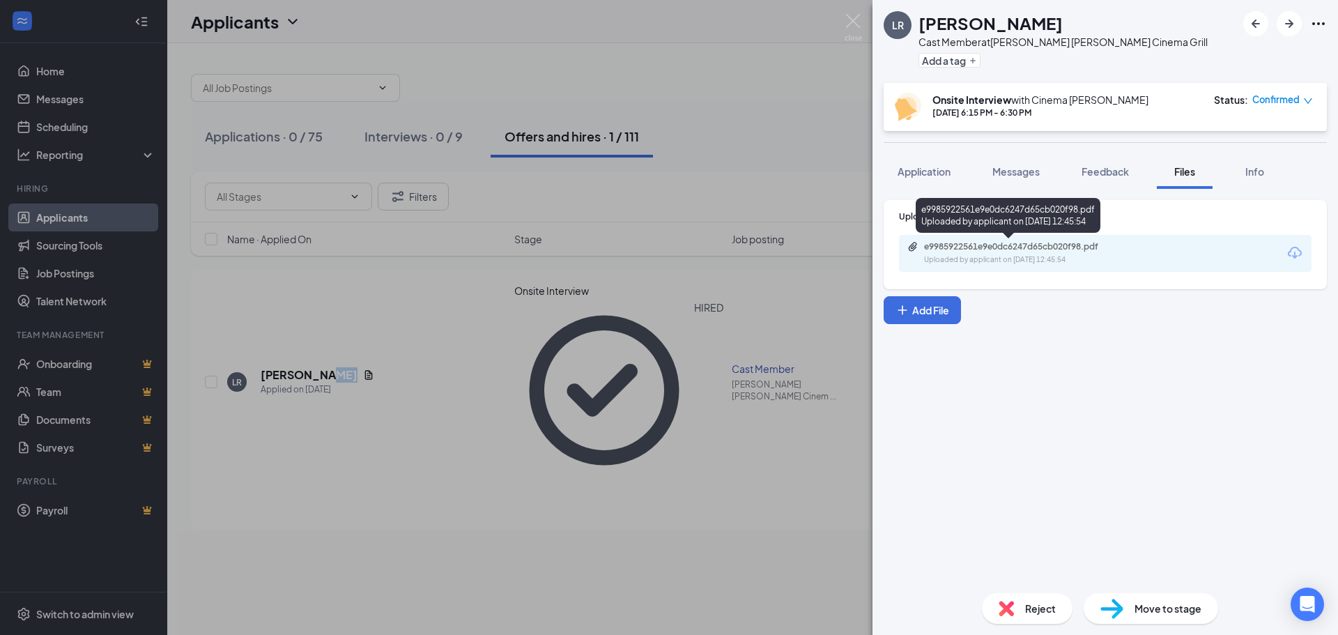
click at [942, 256] on div "Uploaded by applicant on [DATE] 12:45:54" at bounding box center [1028, 259] width 209 height 11
click at [766, 73] on div "[PERSON_NAME] Cast Member at [PERSON_NAME][GEOGRAPHIC_DATA][PERSON_NAME] Cinema…" at bounding box center [669, 317] width 1338 height 635
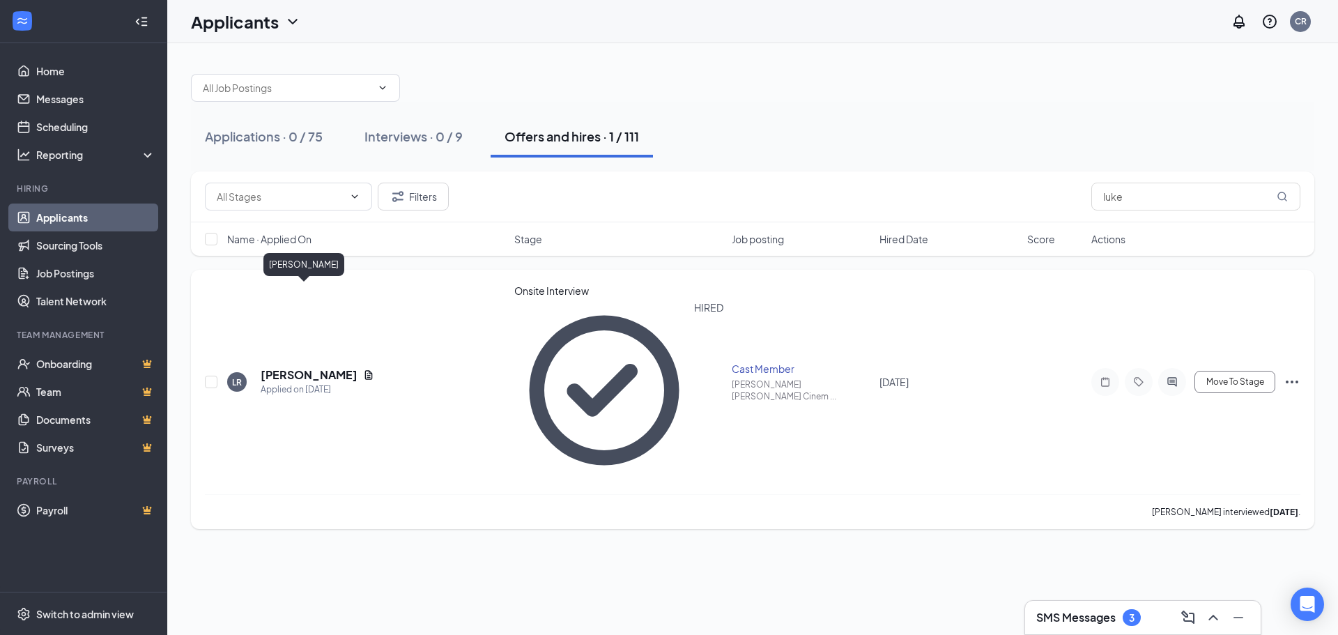
click at [289, 367] on h5 "[PERSON_NAME]" at bounding box center [309, 374] width 97 height 15
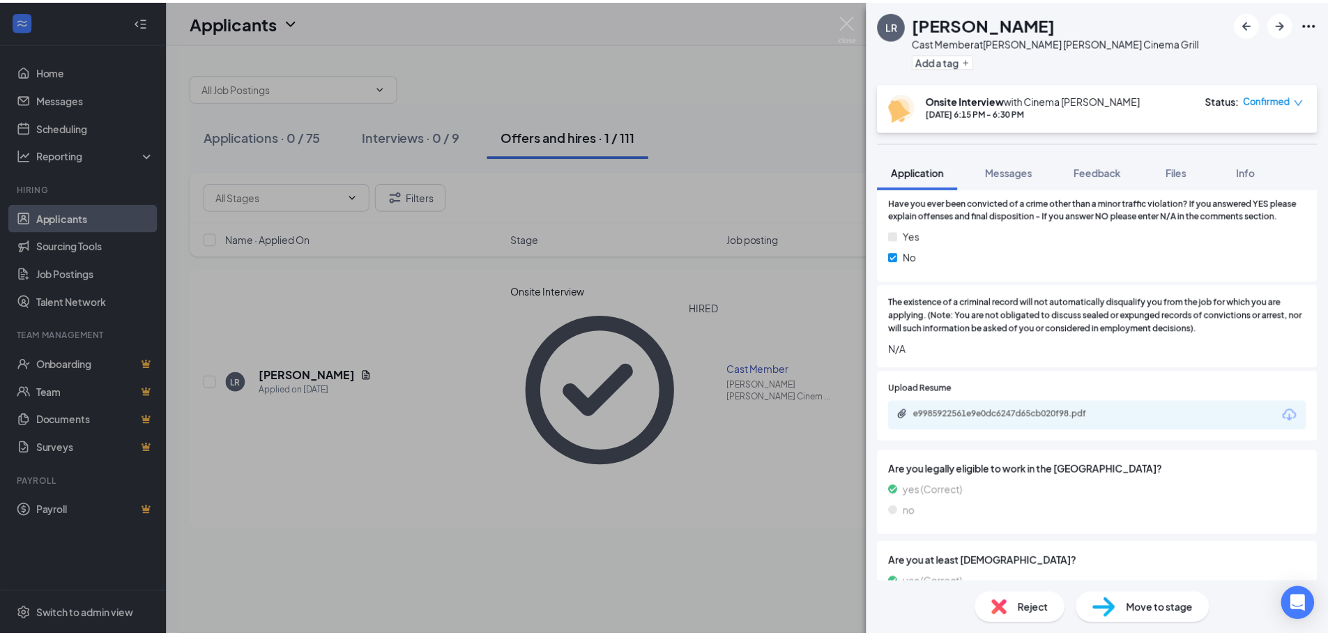
scroll to position [1525, 0]
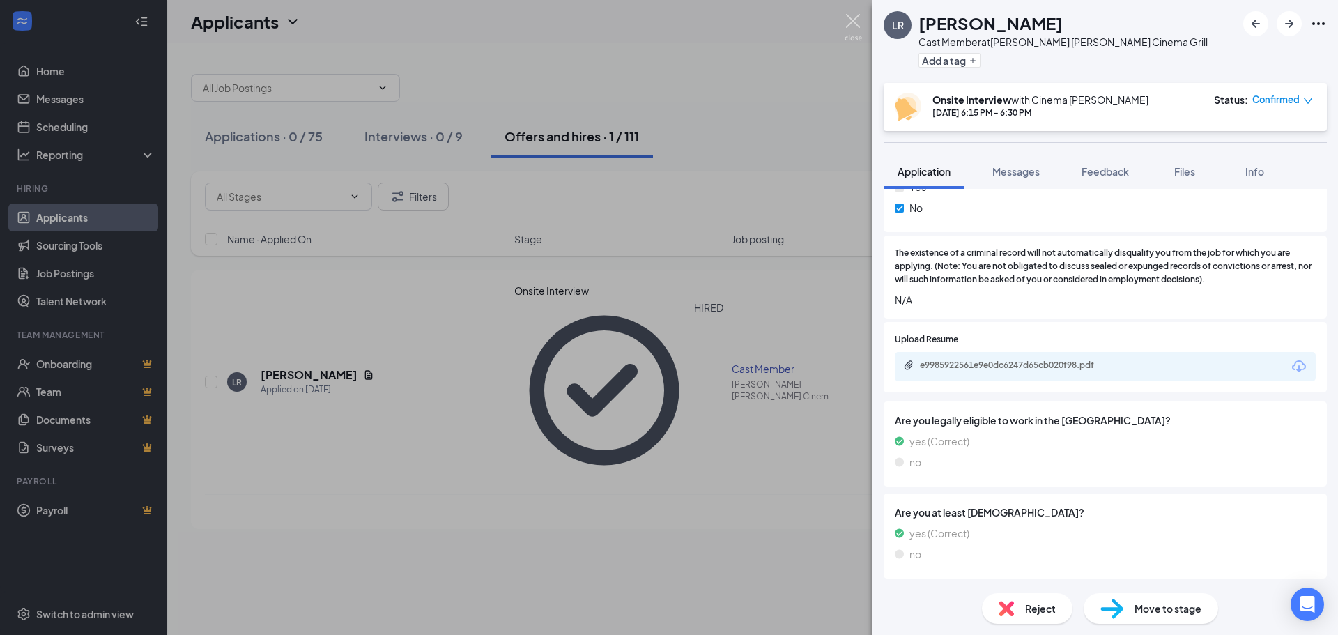
click at [857, 20] on img at bounding box center [853, 27] width 17 height 27
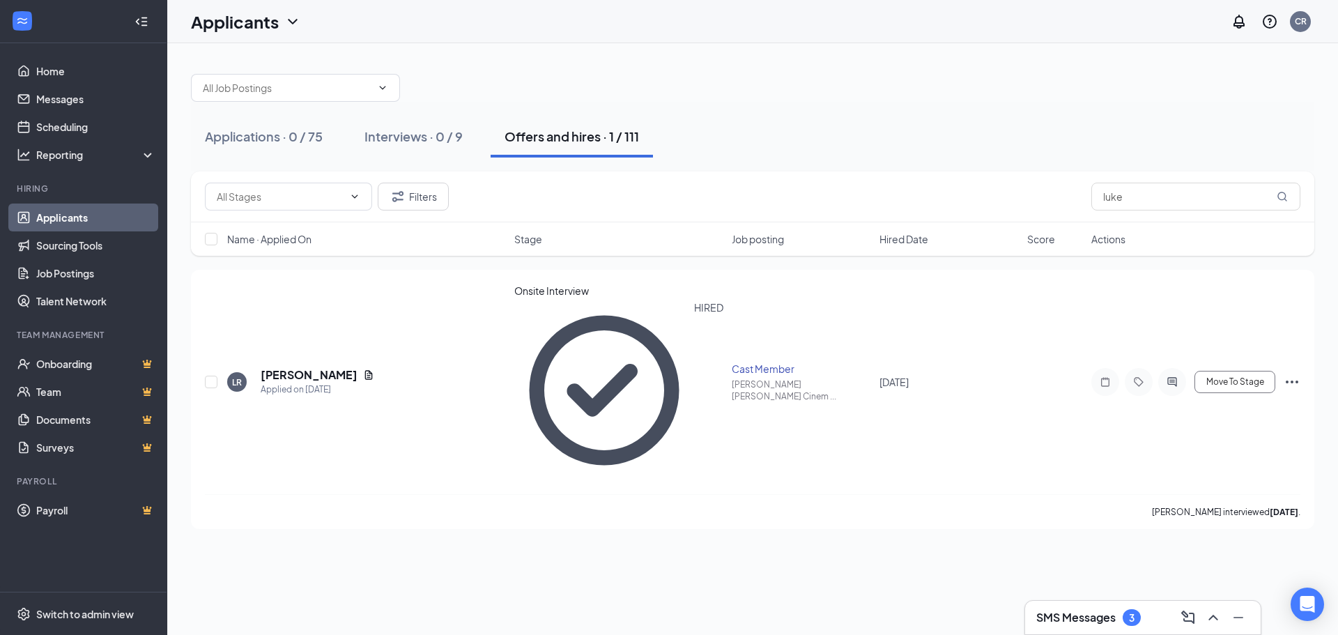
click at [714, 105] on div "Applications · 0 / 75 Interviews · 0 / 9 Offers and hires · 1 / 111" at bounding box center [753, 137] width 1124 height 70
click at [1135, 203] on input "luke" at bounding box center [1196, 197] width 209 height 28
type input "l"
